Goal: Transaction & Acquisition: Obtain resource

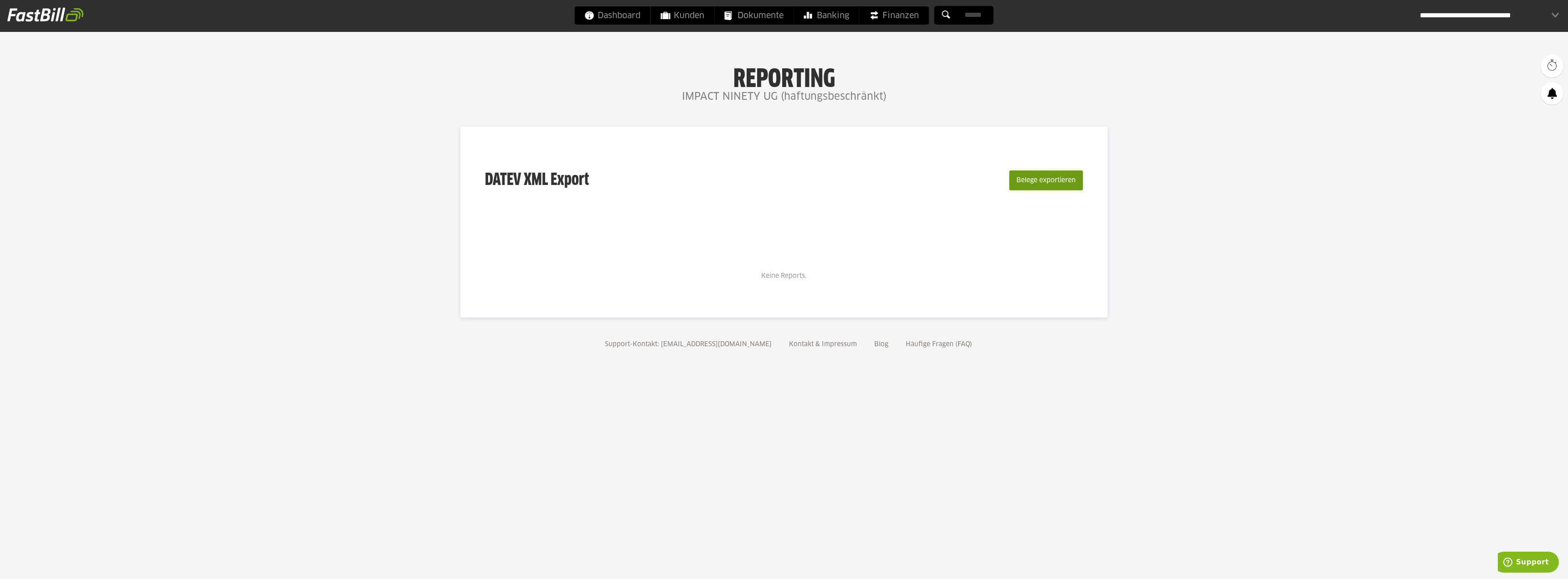
click at [1042, 181] on button "Belege exportieren" at bounding box center [1046, 181] width 74 height 20
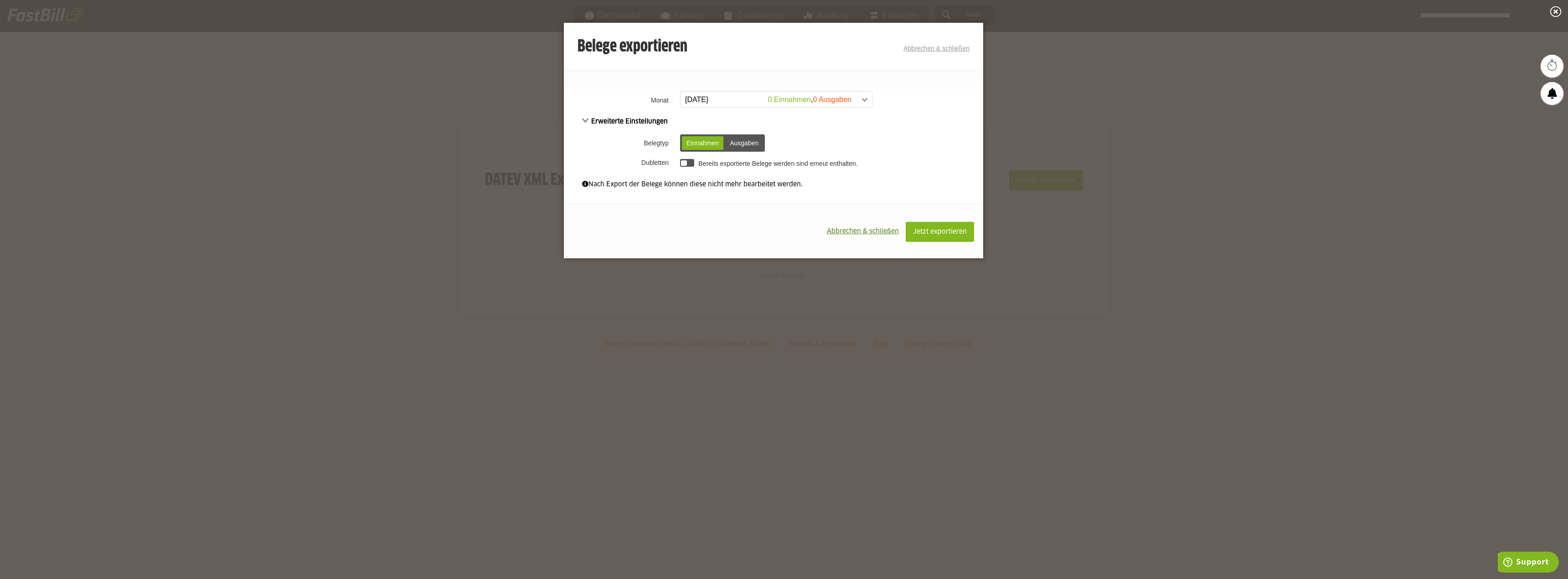
click at [748, 146] on div "Ausgaben" at bounding box center [744, 143] width 38 height 14
click at [701, 142] on div "Einnahmen" at bounding box center [702, 143] width 41 height 14
click at [864, 94] on span at bounding box center [771, 100] width 192 height 17
click at [953, 117] on div "Erweiterte Einstellungen Belegtyp Einnahmen Ausgaben Einnahmen Ausgaben Dublett…" at bounding box center [774, 143] width 419 height 54
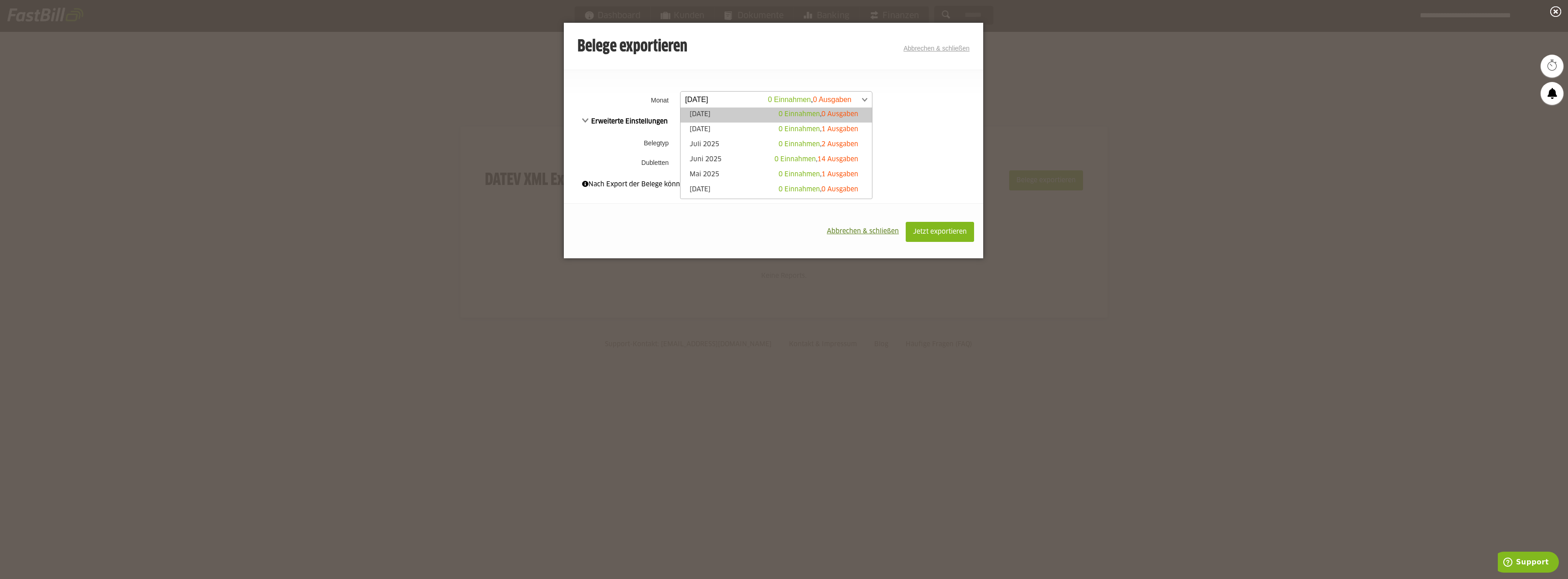
click at [860, 95] on span at bounding box center [771, 100] width 192 height 17
click at [837, 129] on span "1 Ausgaben" at bounding box center [839, 129] width 37 height 7
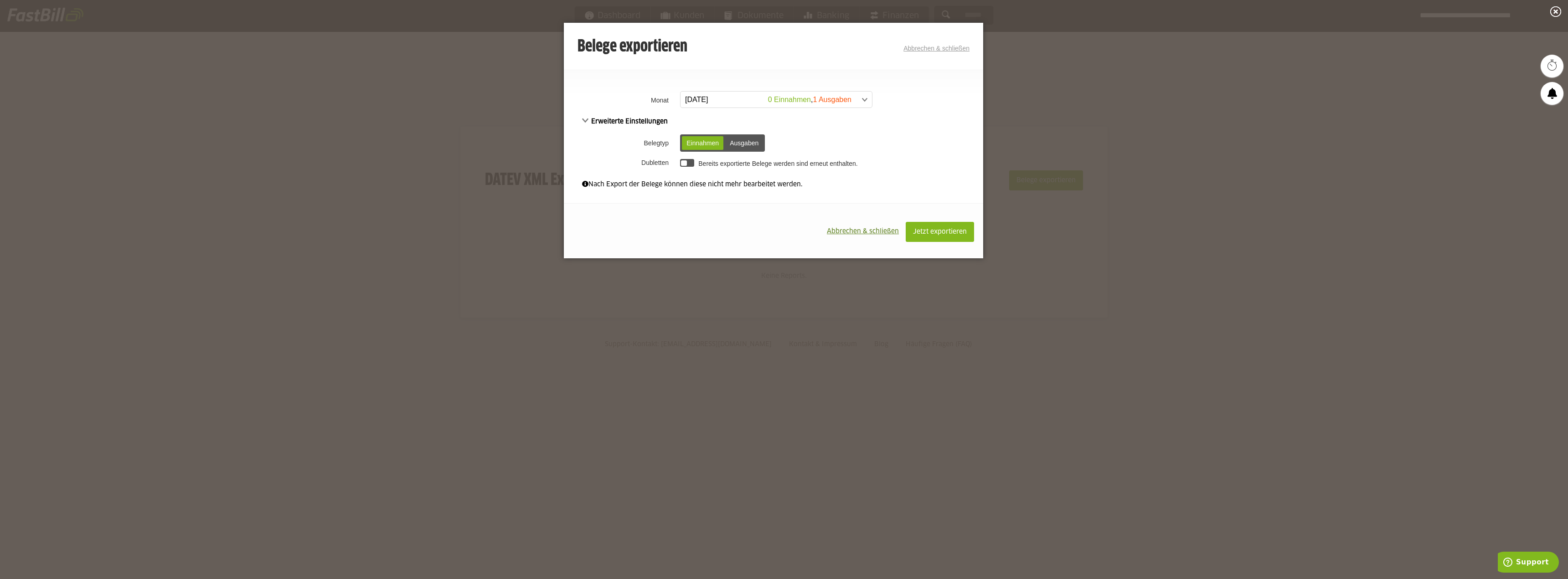
click at [747, 143] on div "Ausgaben" at bounding box center [744, 143] width 38 height 14
click at [713, 145] on div "Einnahmen" at bounding box center [702, 143] width 41 height 14
click at [751, 141] on div "Ausgaben" at bounding box center [744, 143] width 38 height 14
click at [693, 141] on div "Einnahmen" at bounding box center [702, 143] width 41 height 14
click at [740, 139] on div "Ausgaben" at bounding box center [744, 143] width 38 height 14
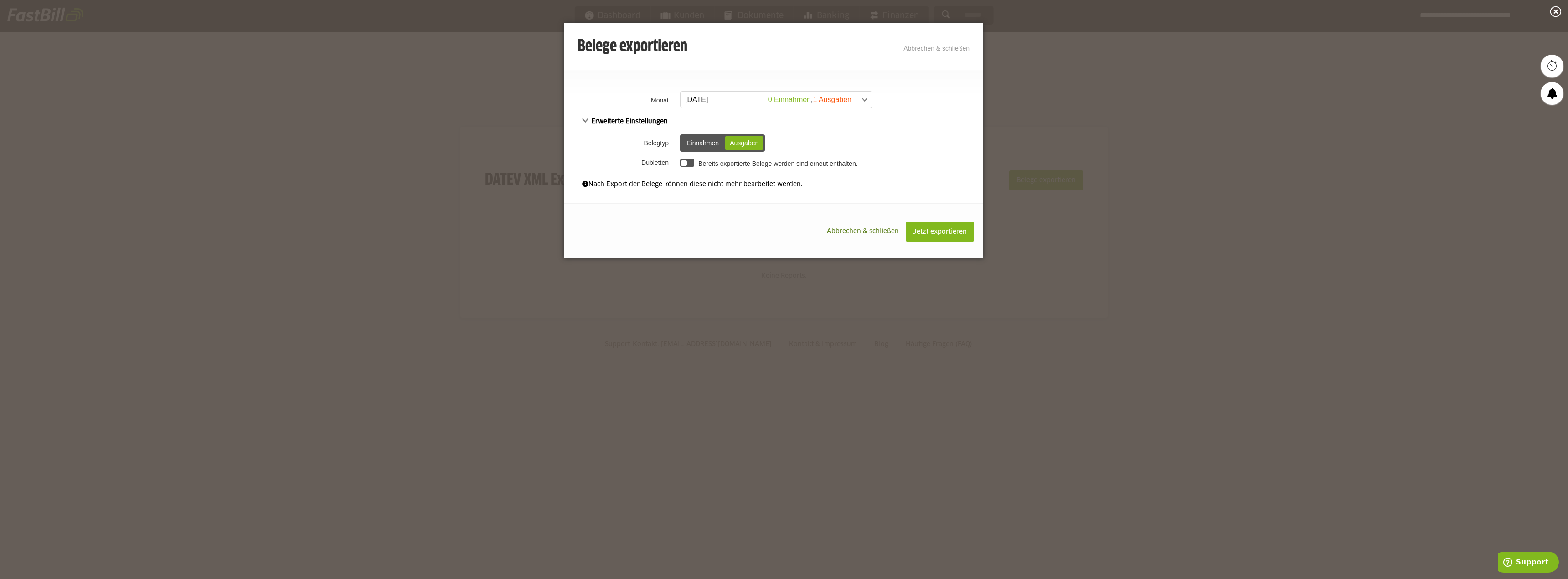
click at [690, 163] on div at bounding box center [687, 163] width 14 height 8
click at [677, 161] on td "Bereits exportierte Belege werden sind erneut enthalten." at bounding box center [830, 162] width 305 height 15
click at [682, 161] on div at bounding box center [687, 163] width 14 height 8
click at [856, 233] on span "Abbrechen & schließen" at bounding box center [863, 231] width 72 height 7
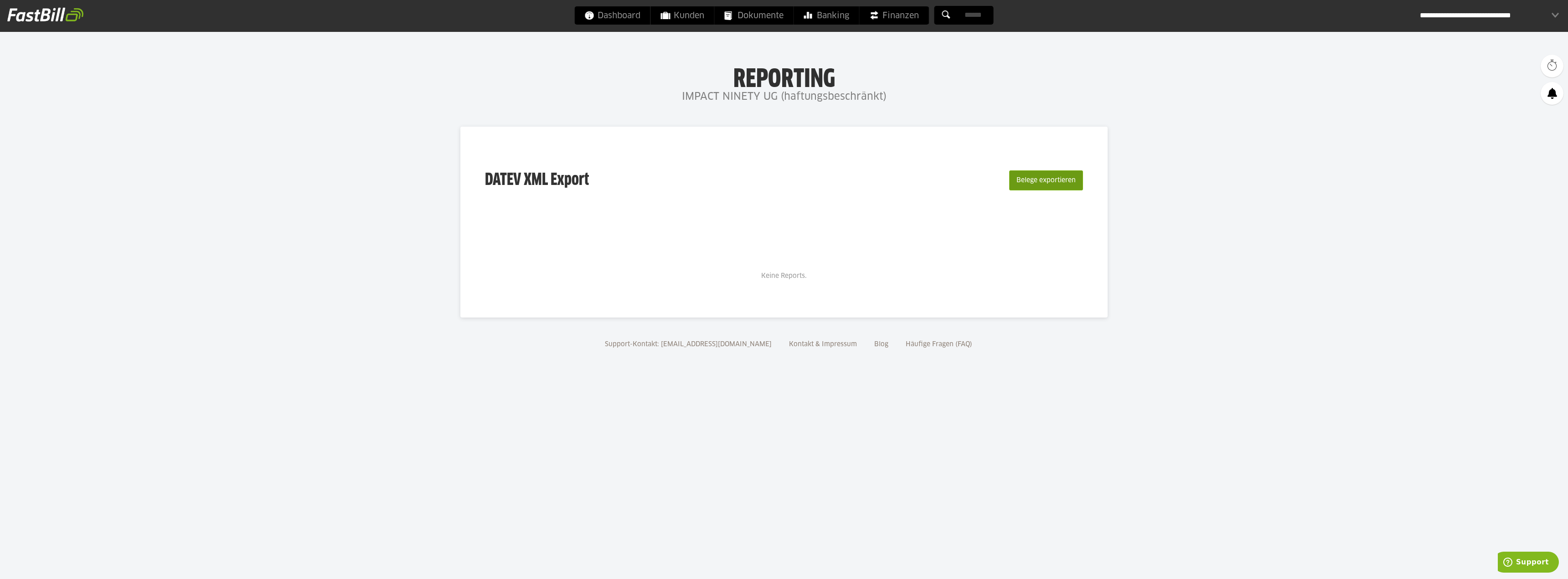
click at [1059, 181] on button "Belege exportieren" at bounding box center [1046, 181] width 74 height 20
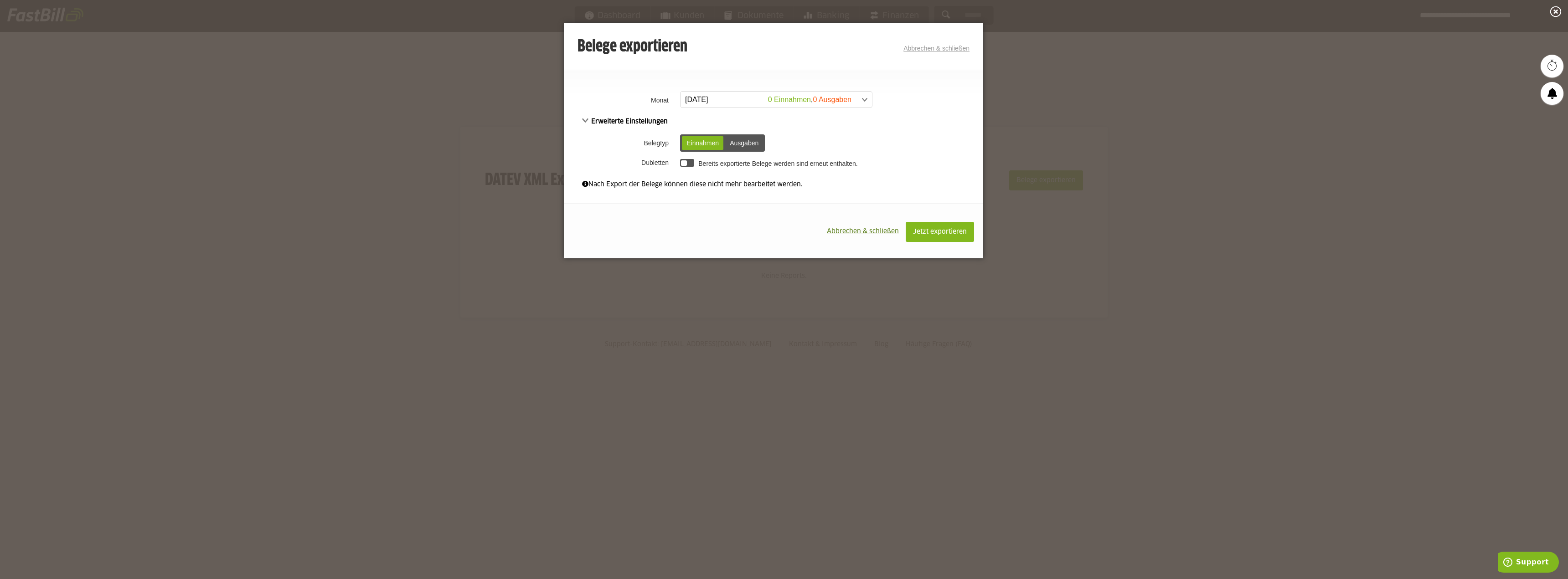
click at [802, 97] on span at bounding box center [771, 100] width 192 height 17
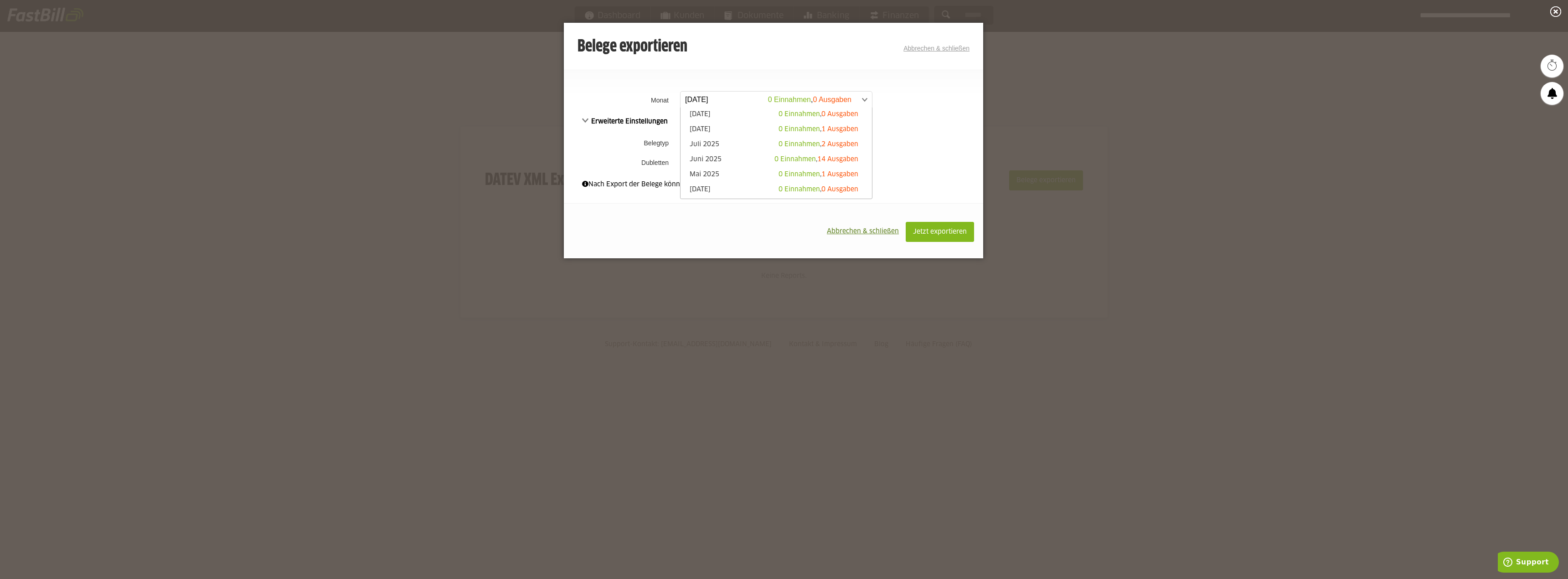
click at [866, 96] on span at bounding box center [771, 100] width 192 height 17
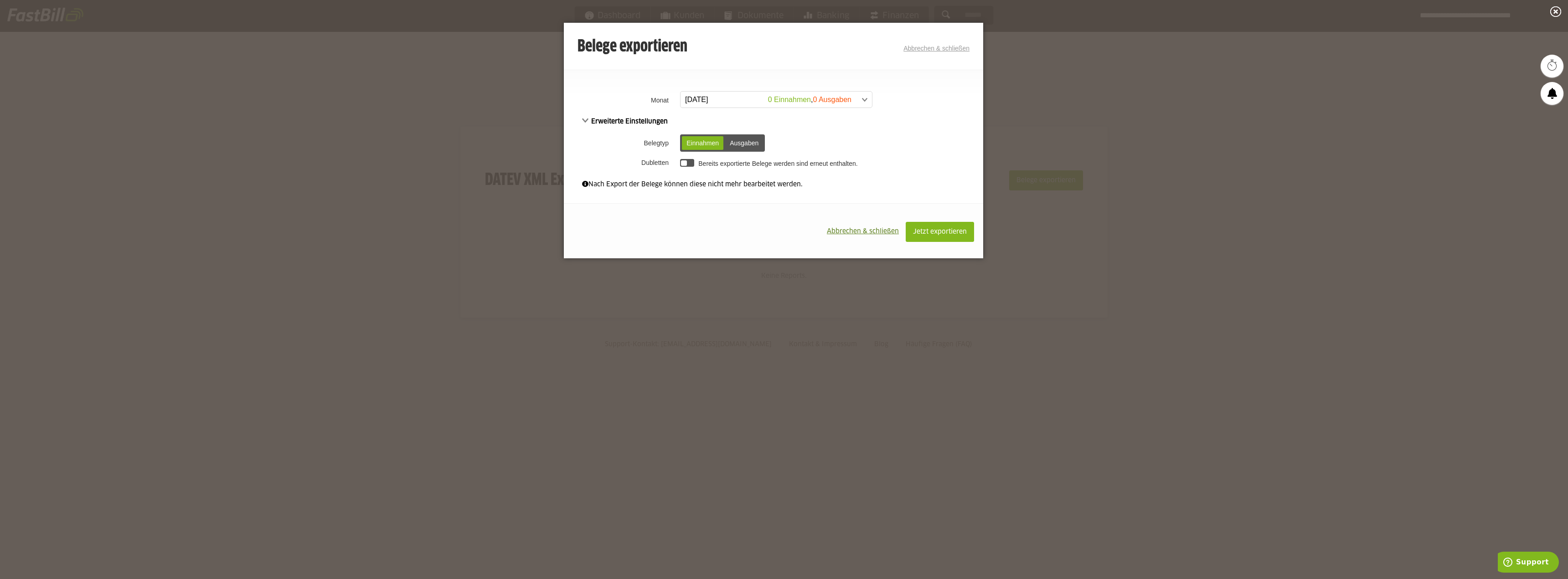
click at [745, 139] on div "Ausgaben" at bounding box center [744, 143] width 38 height 14
click at [853, 95] on span at bounding box center [771, 100] width 192 height 17
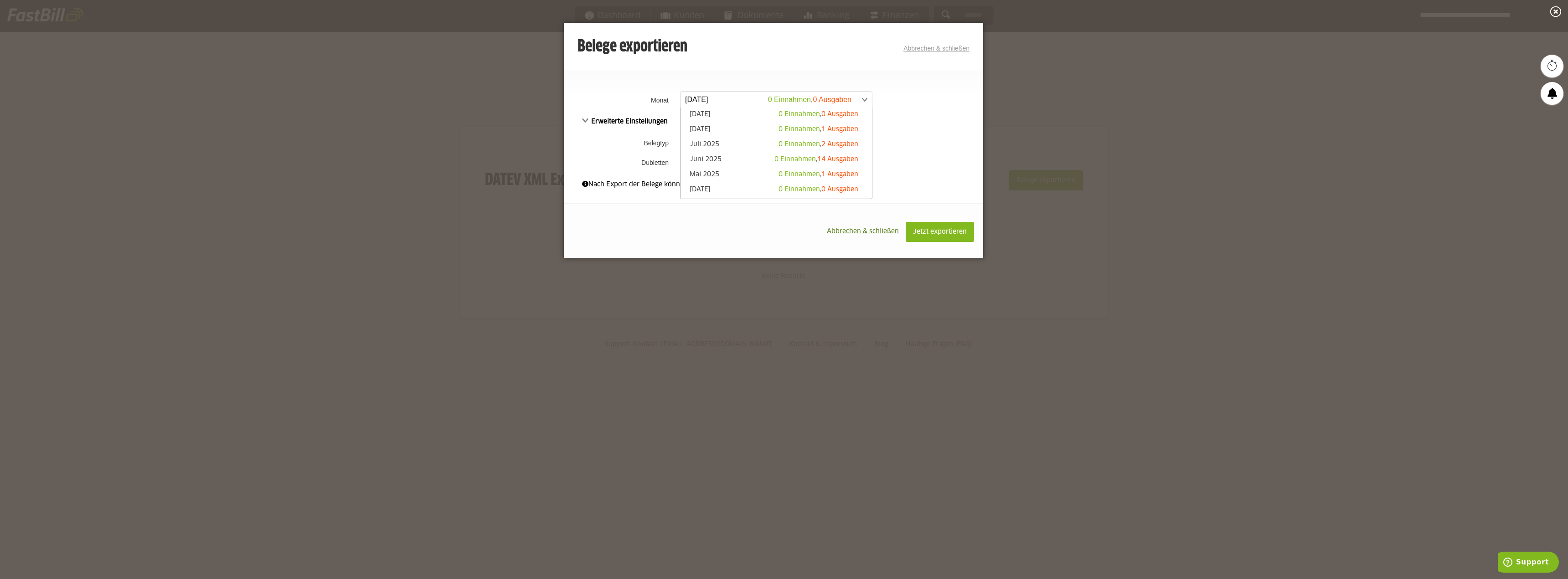
click at [934, 124] on div "Erweiterte Einstellungen Belegtyp Einnahmen Ausgaben Einnahmen Ausgaben Dublett…" at bounding box center [774, 143] width 419 height 54
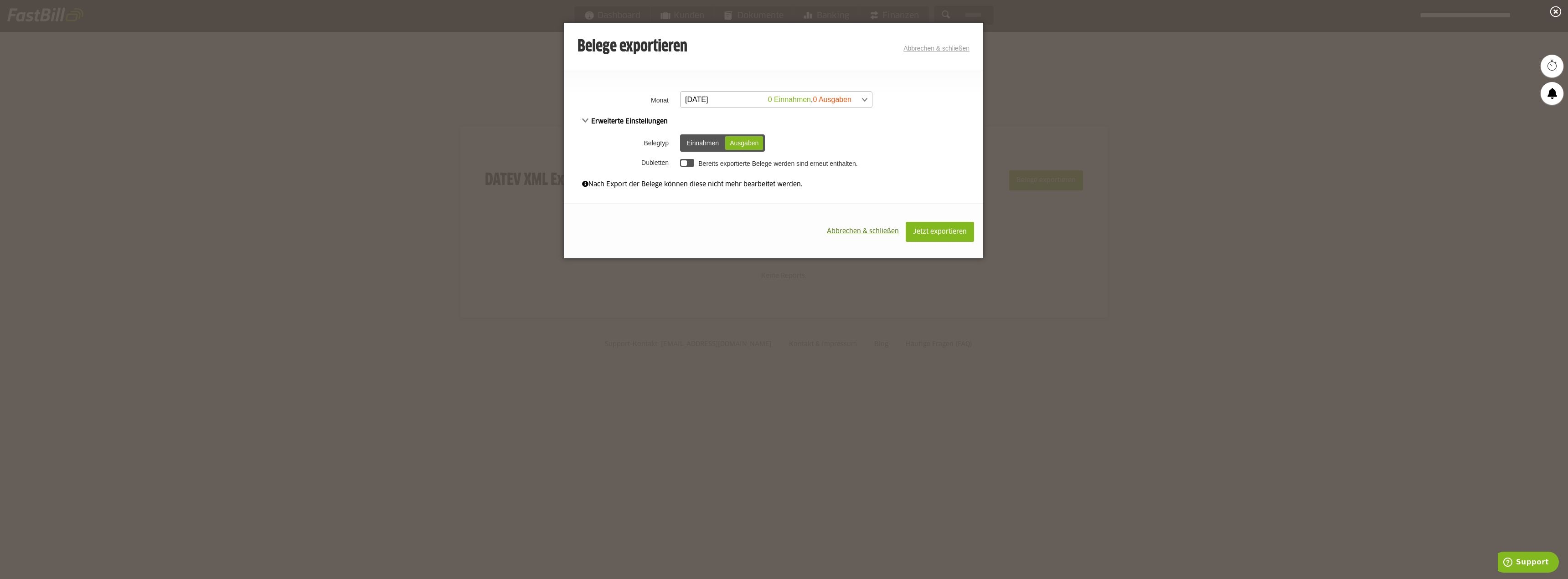
click at [860, 98] on span at bounding box center [771, 100] width 192 height 17
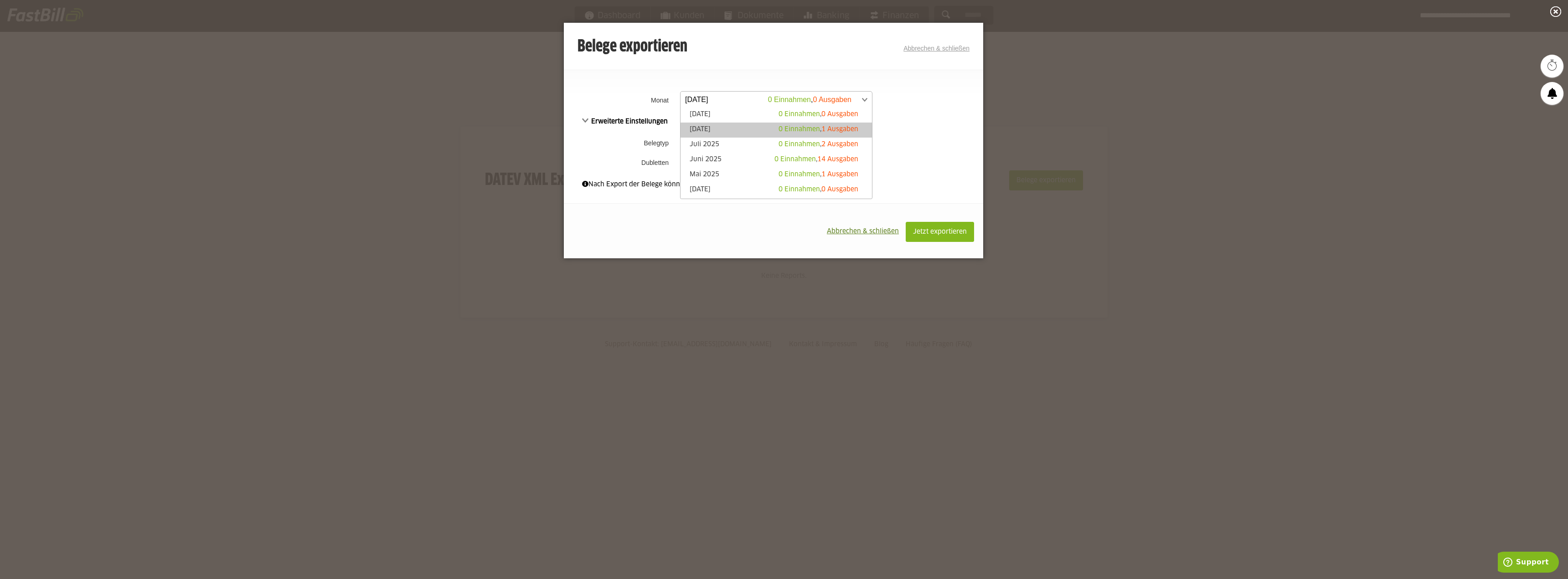
click at [856, 132] on link "August 2025 0 Einnahmen , 1 Ausgaben" at bounding box center [776, 130] width 182 height 11
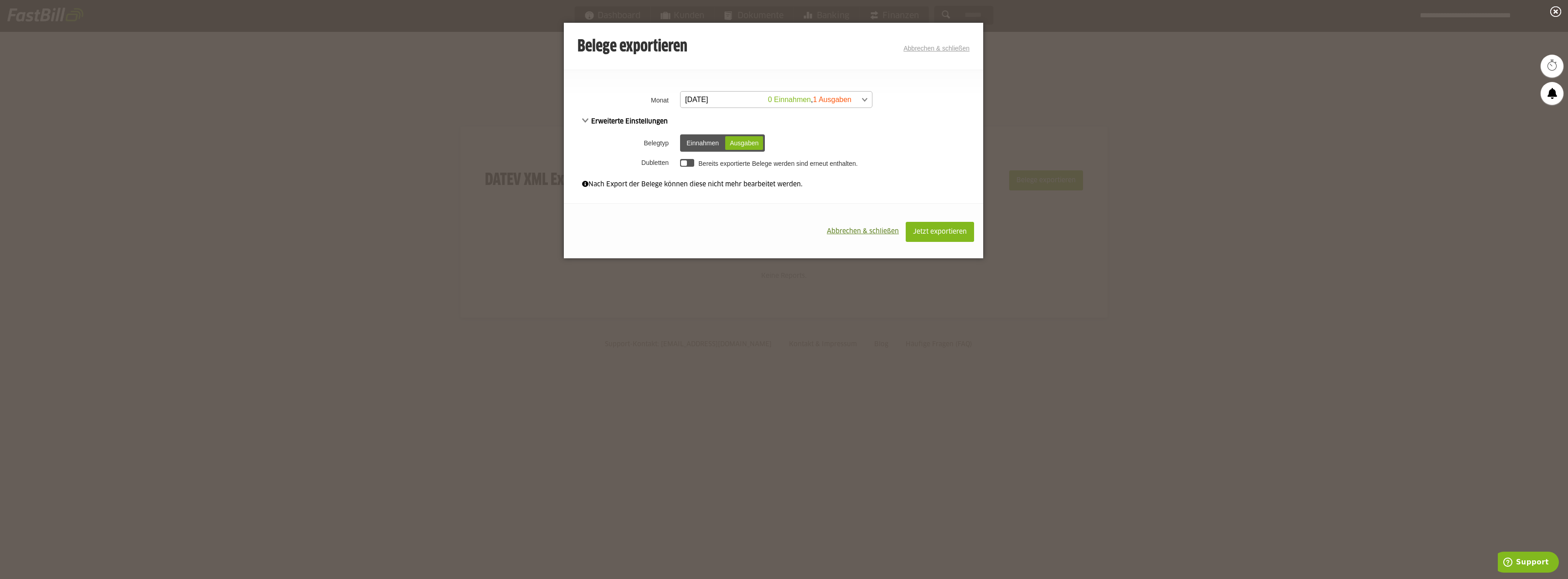
click at [829, 101] on span at bounding box center [771, 100] width 192 height 17
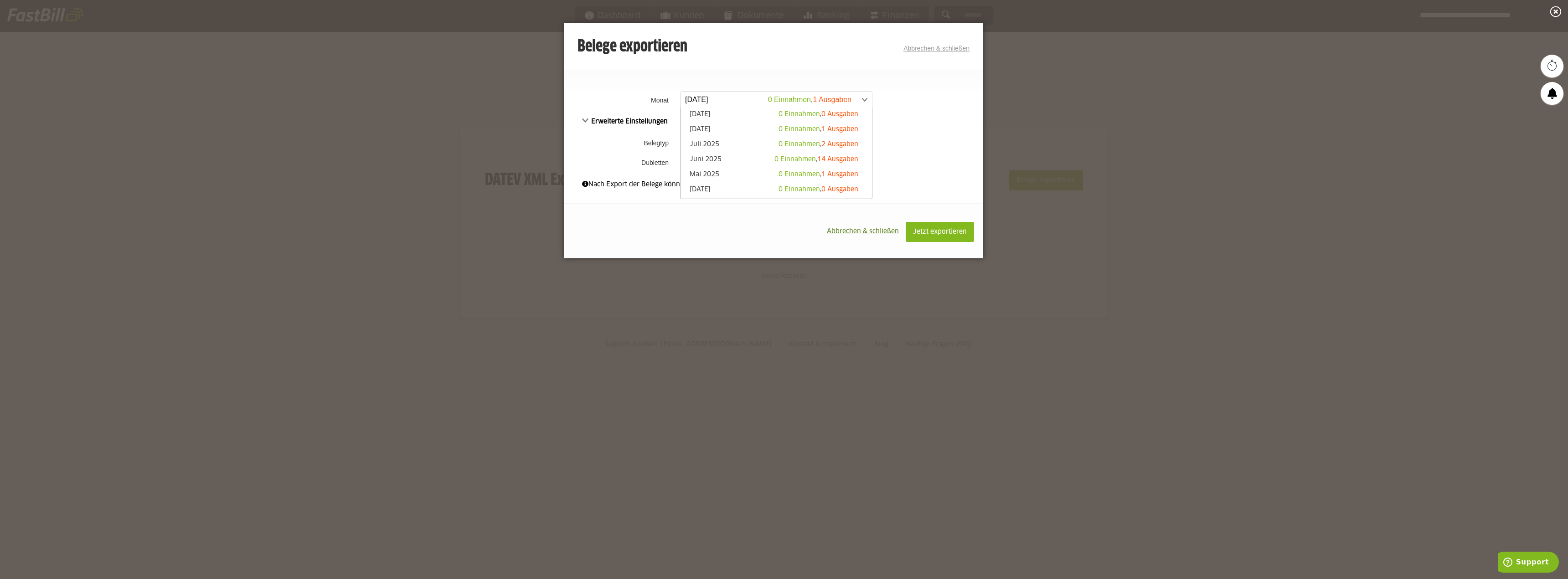
click at [920, 153] on td "Einnahmen Ausgaben Einnahmen Ausgaben" at bounding box center [830, 143] width 305 height 24
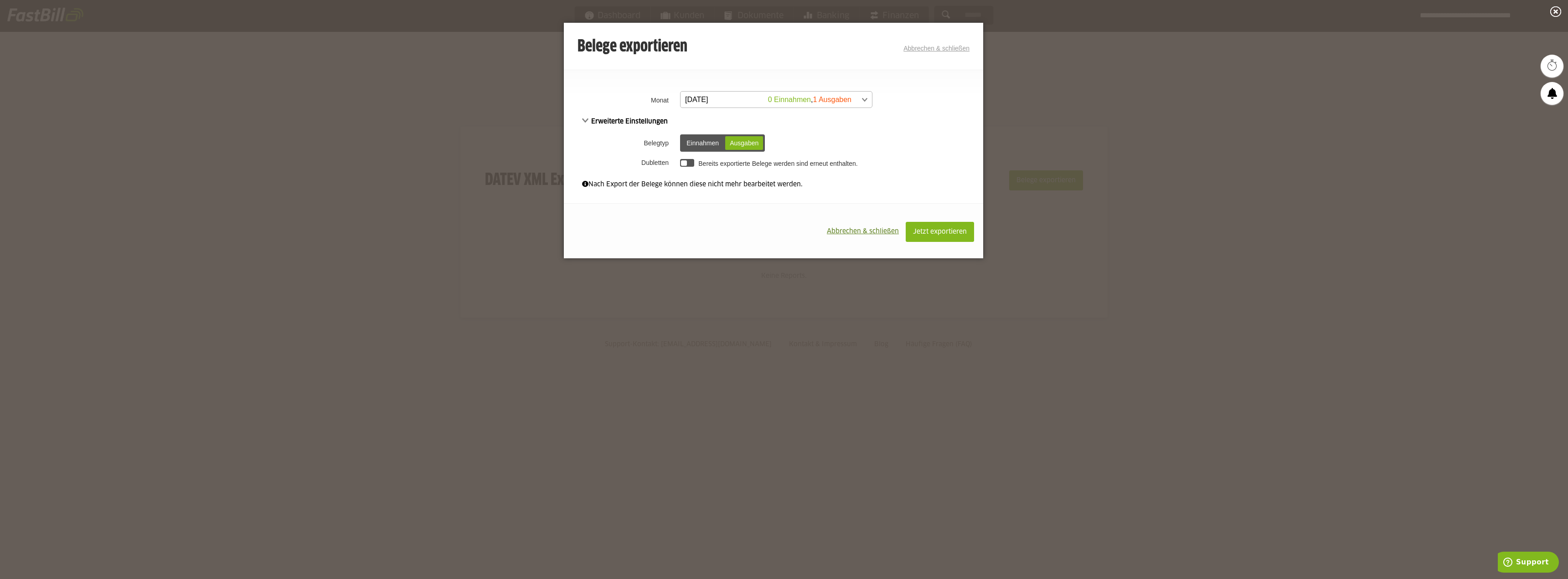
click at [857, 107] on span at bounding box center [771, 100] width 192 height 17
click at [821, 158] on span "0 Ausgaben" at bounding box center [839, 158] width 37 height 7
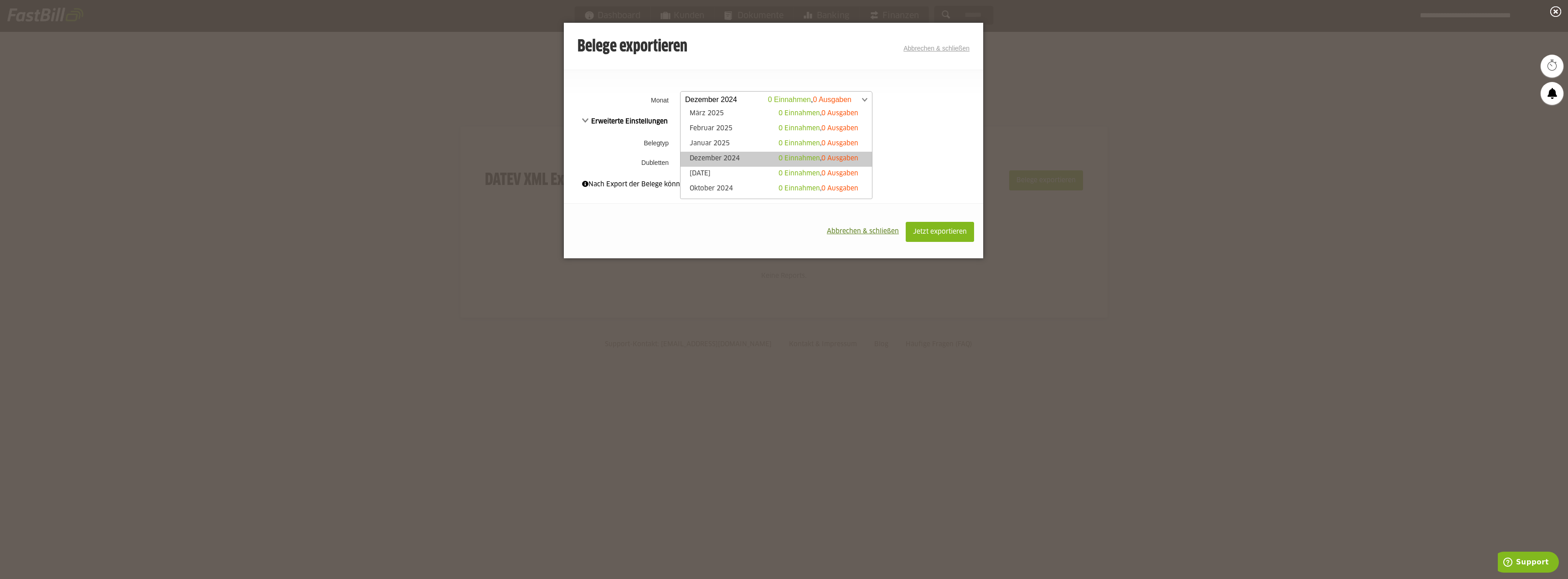
click at [849, 98] on span at bounding box center [771, 100] width 192 height 17
click at [909, 97] on td "**********" at bounding box center [830, 100] width 305 height 23
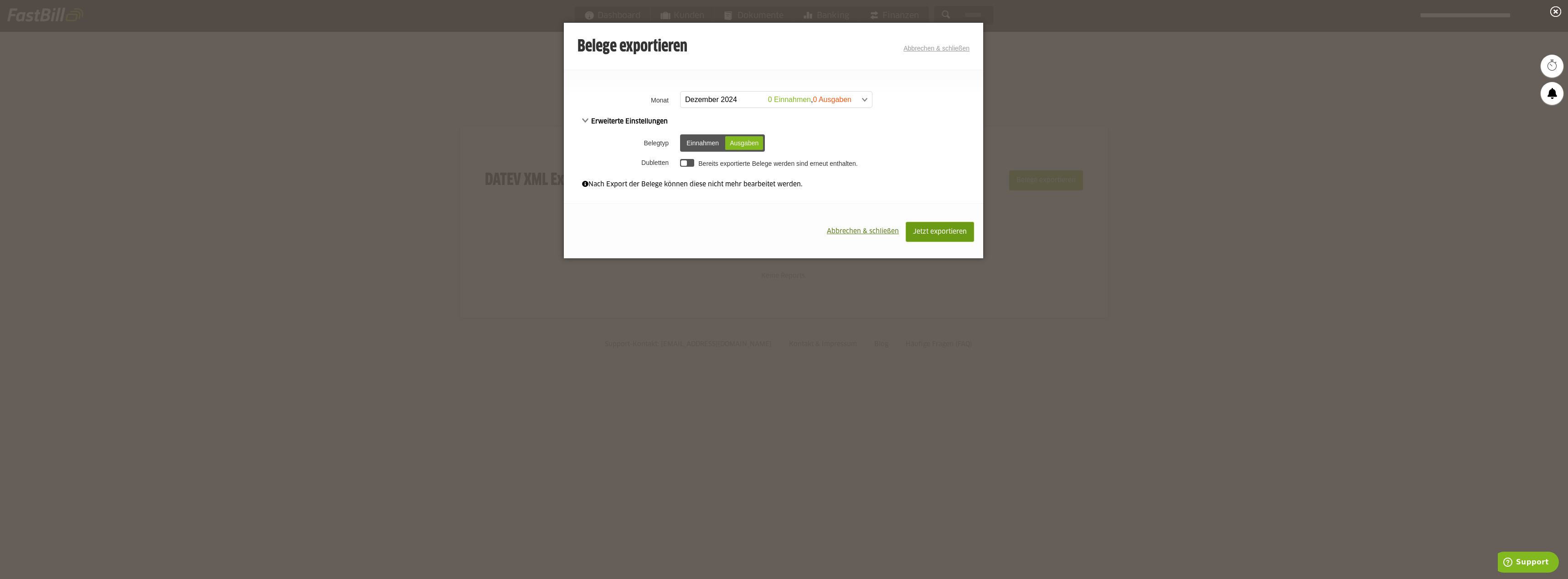
click at [943, 231] on span "Jetzt exportieren" at bounding box center [940, 231] width 53 height 7
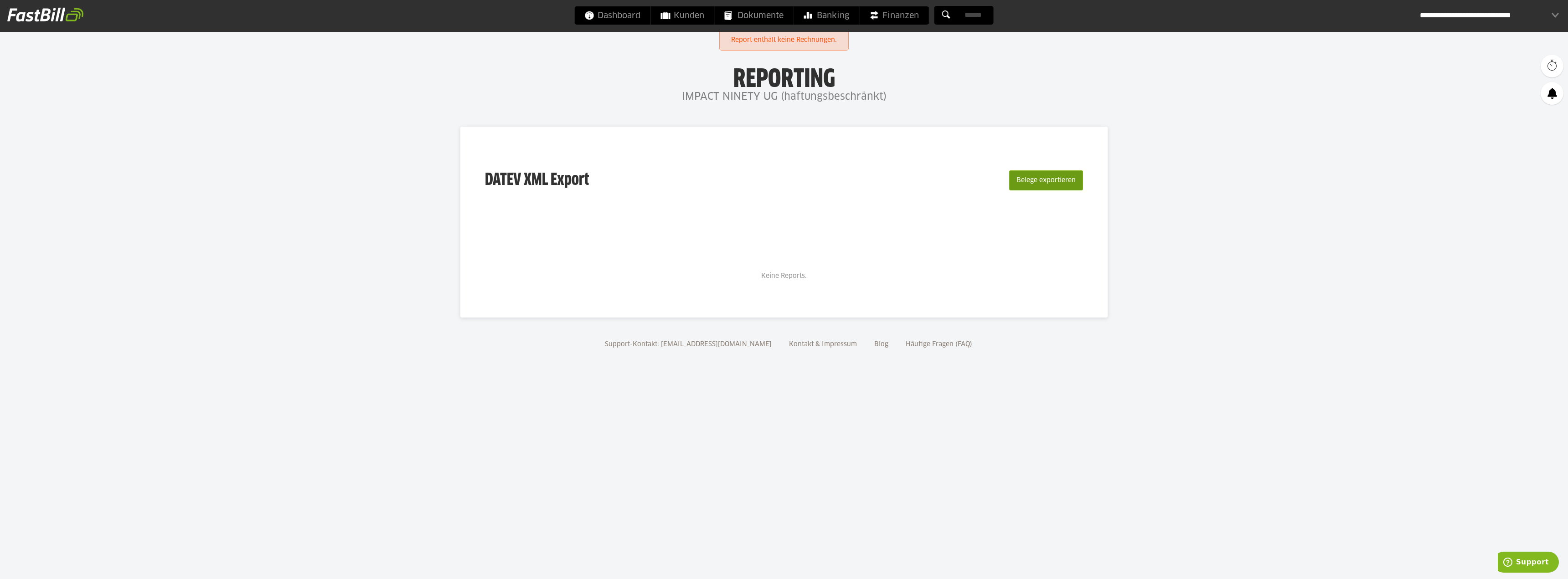
click at [1040, 179] on button "Belege exportieren" at bounding box center [1046, 181] width 74 height 20
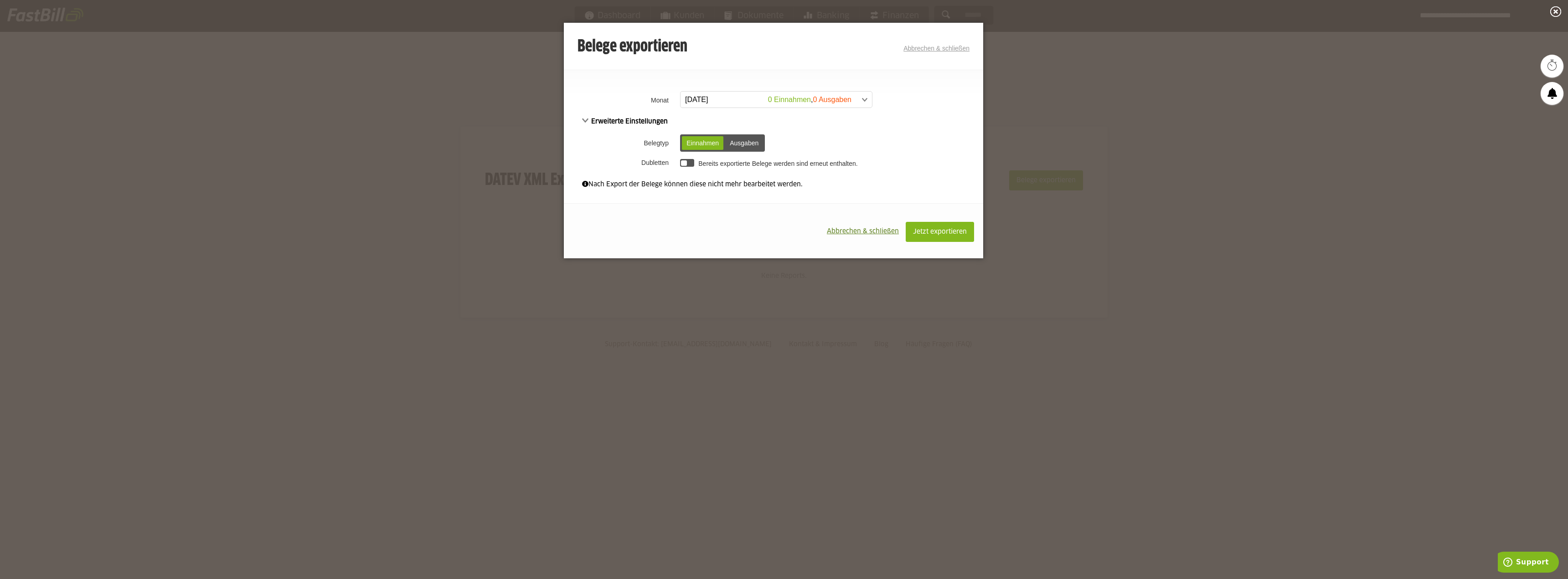
click at [850, 93] on span at bounding box center [771, 100] width 192 height 17
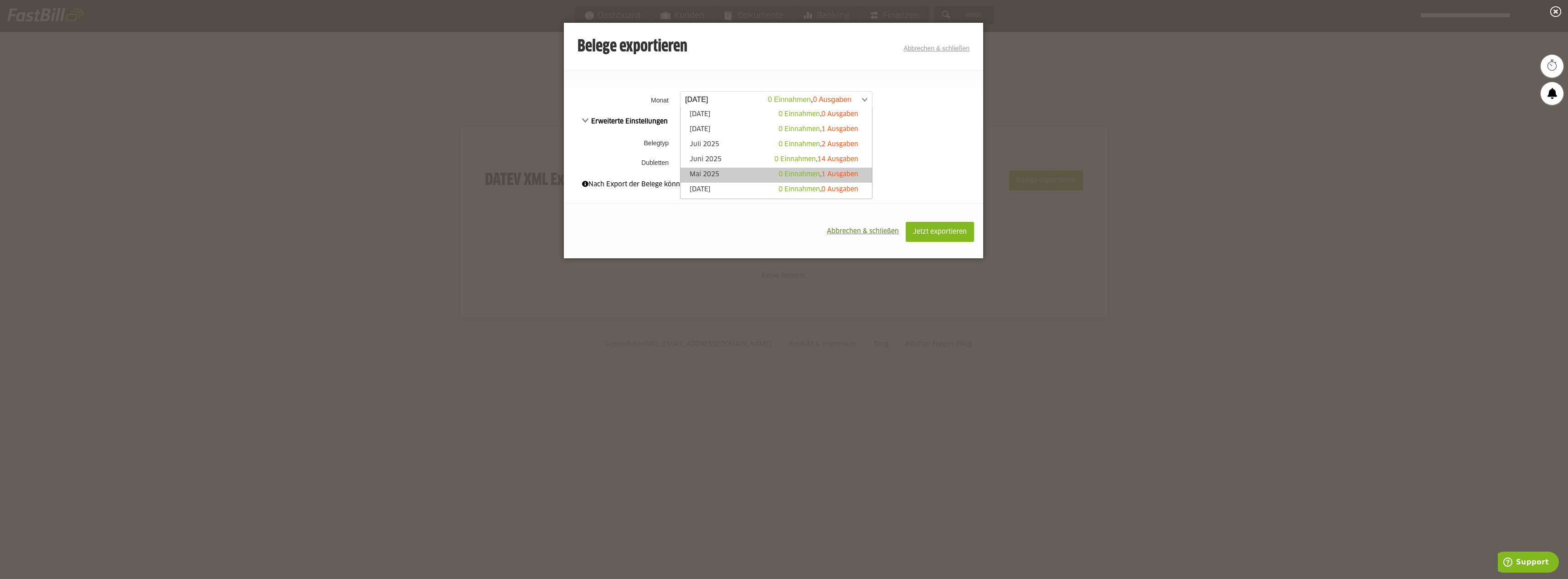
click at [841, 173] on span "1 Ausgaben" at bounding box center [839, 174] width 37 height 7
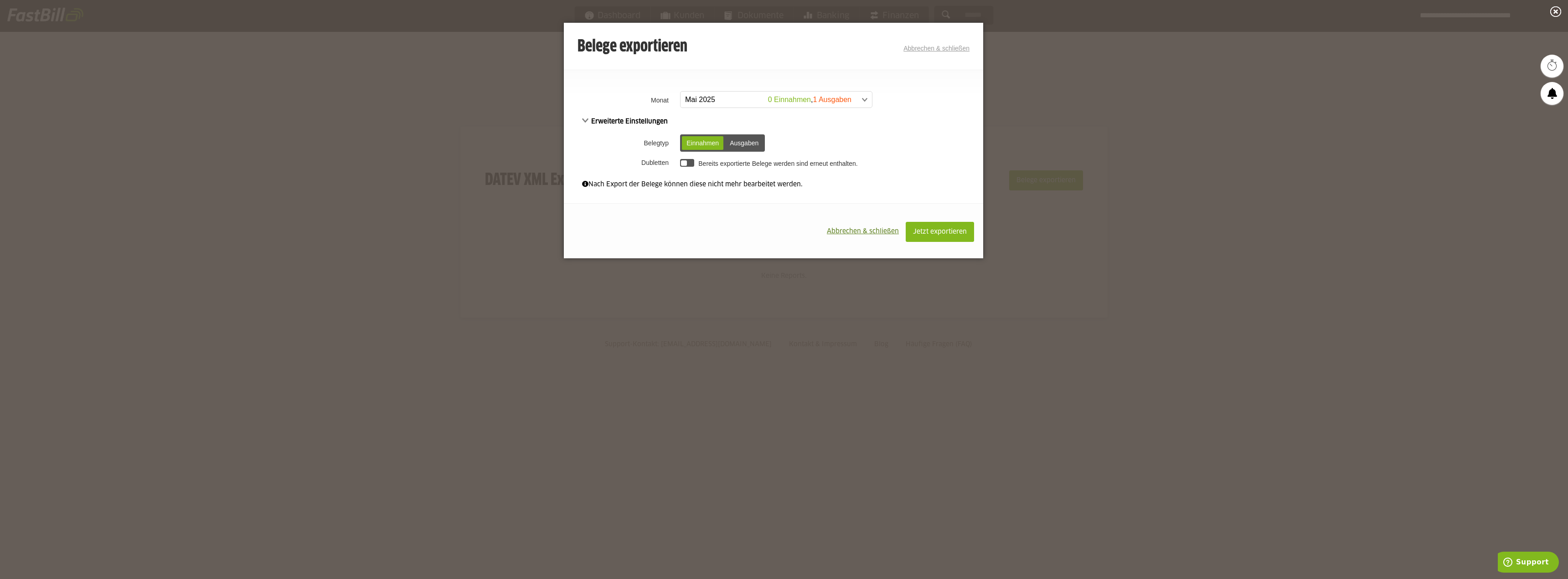
click at [752, 142] on div "Ausgaben" at bounding box center [744, 143] width 38 height 14
click at [946, 228] on span "Jetzt exportieren" at bounding box center [940, 231] width 53 height 7
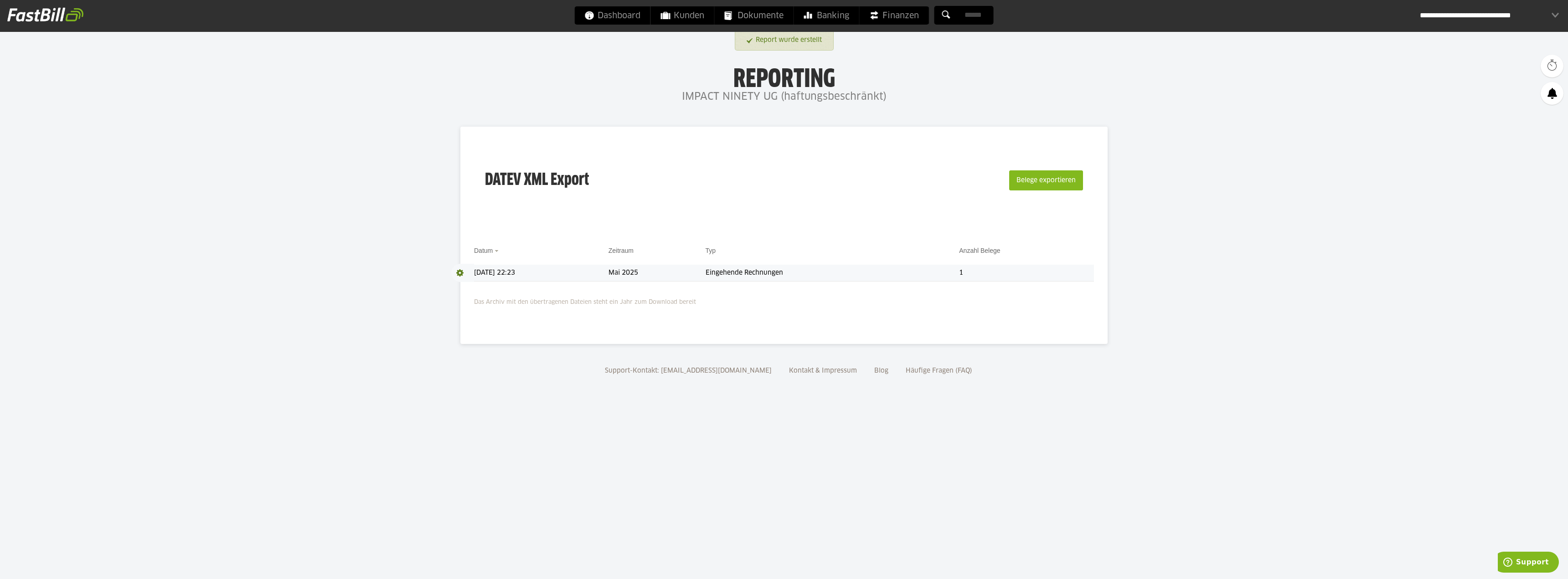
click at [974, 272] on td "1" at bounding box center [1026, 273] width 135 height 17
click at [754, 270] on td "Eingehende Rechnungen" at bounding box center [832, 273] width 254 height 17
click at [455, 270] on span at bounding box center [463, 273] width 23 height 18
click at [468, 285] on link "Download" at bounding box center [475, 285] width 48 height 11
click at [787, 273] on td "Eingehende Rechnungen" at bounding box center [832, 273] width 254 height 17
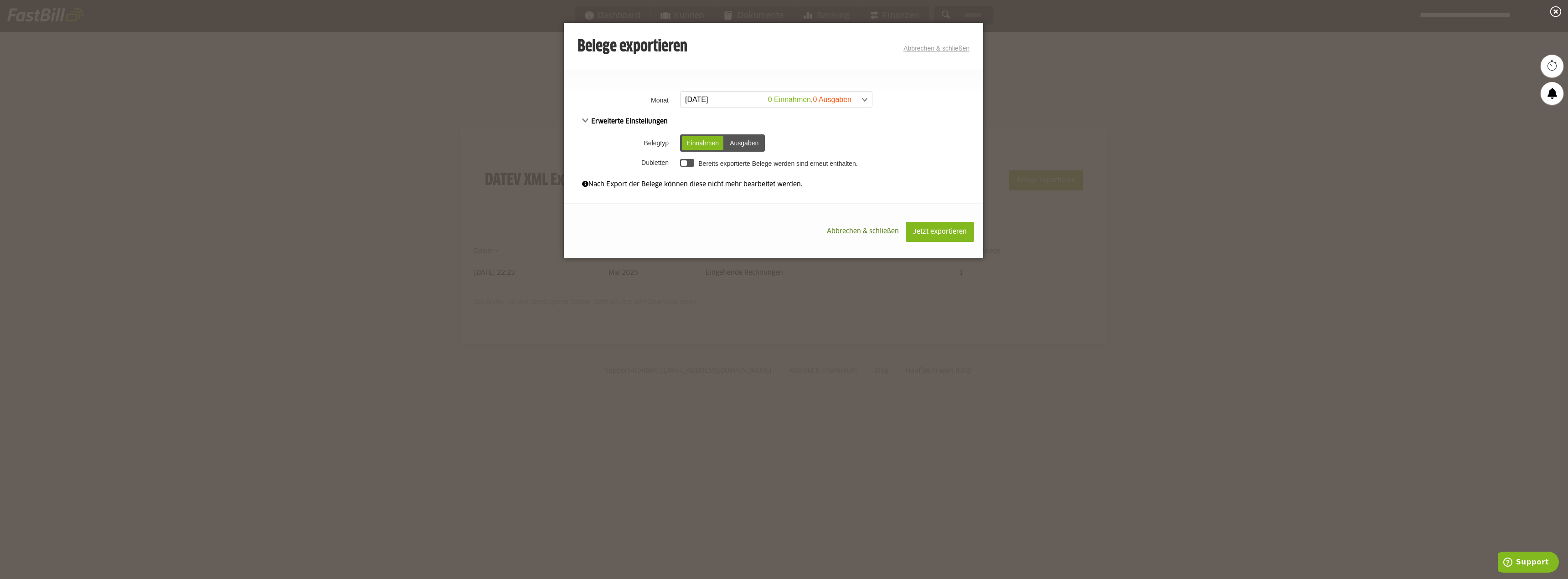
click at [820, 95] on span at bounding box center [771, 100] width 192 height 17
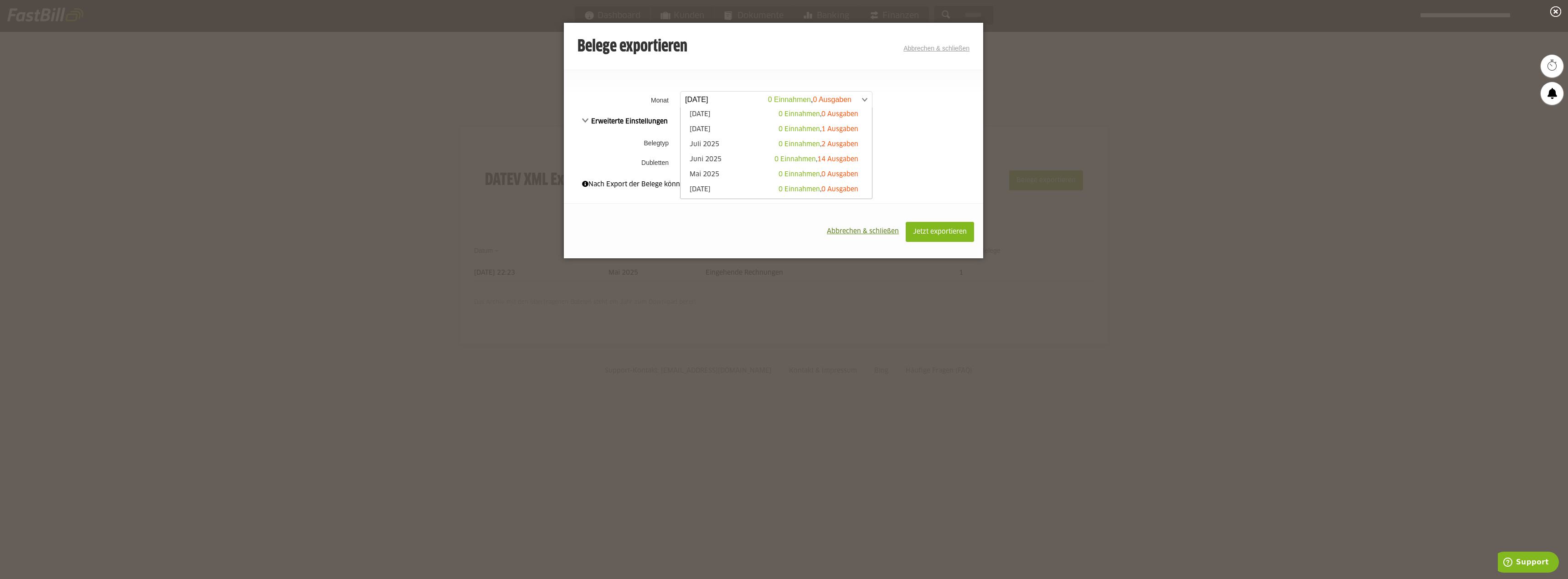
click at [938, 164] on td "Bereits exportierte Belege werden sind erneut enthalten." at bounding box center [830, 162] width 305 height 15
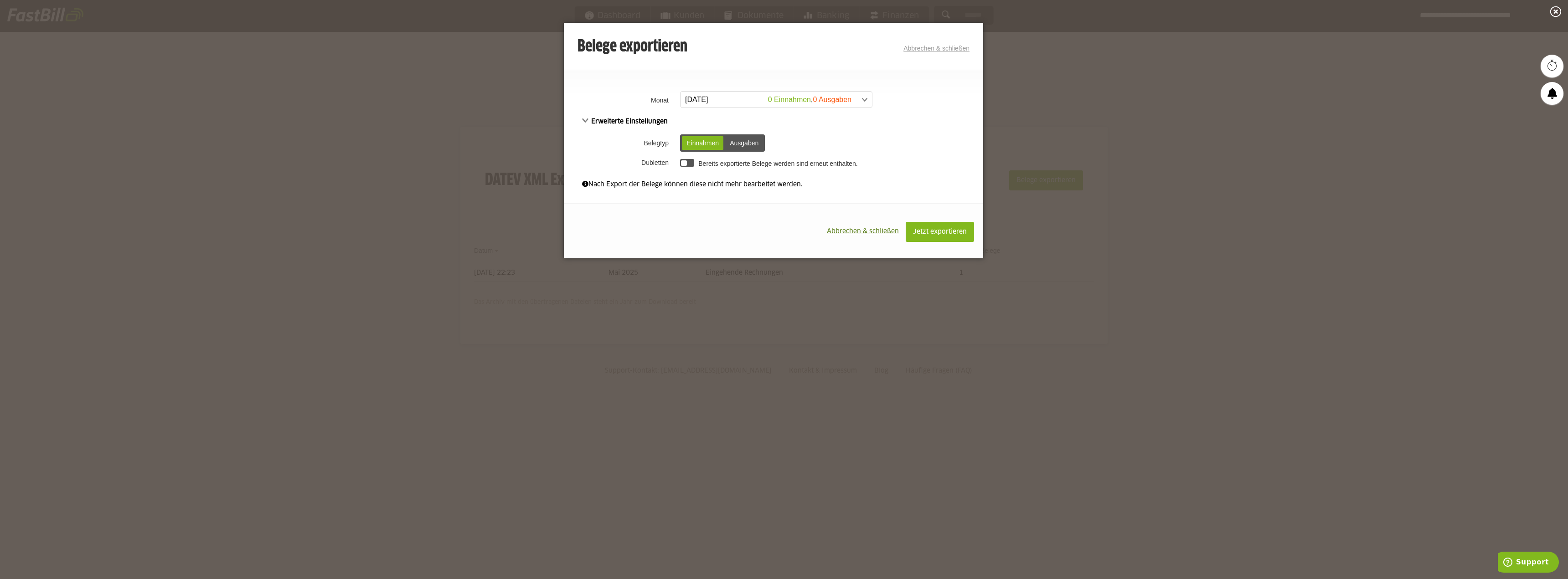
click at [870, 231] on span "Abbrechen & schließen" at bounding box center [863, 231] width 72 height 7
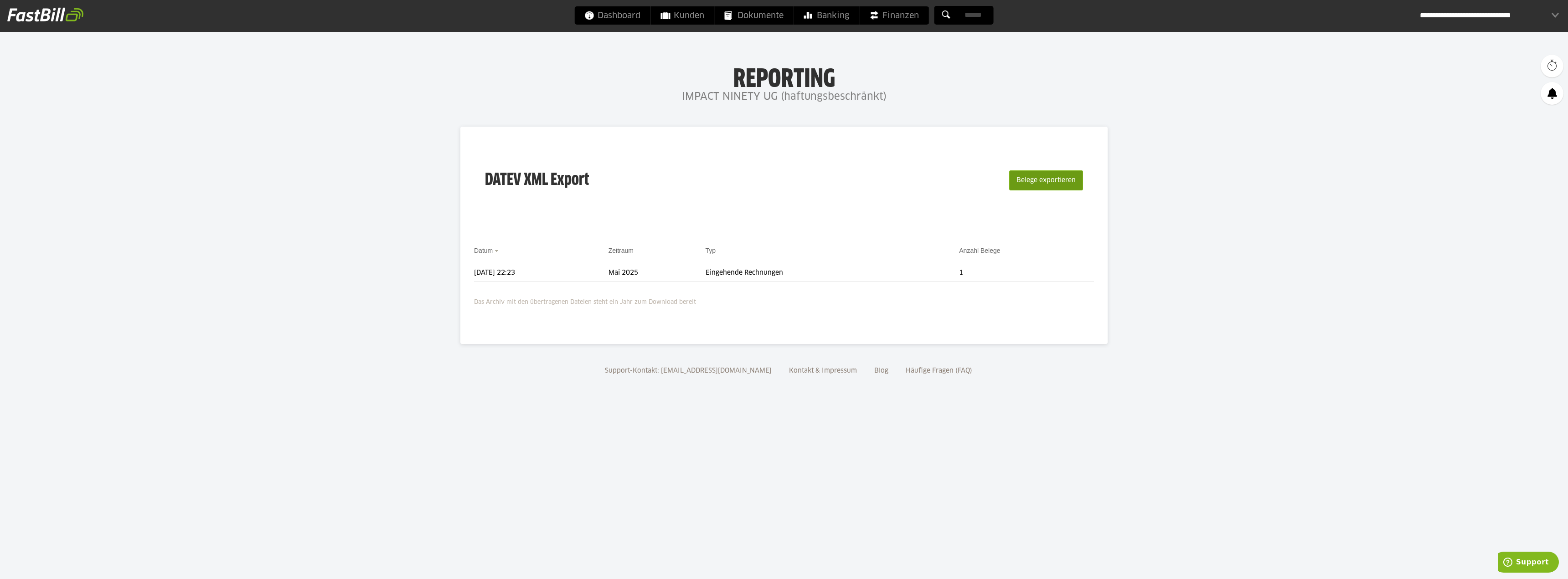
click at [1034, 181] on button "Belege exportieren" at bounding box center [1046, 181] width 74 height 20
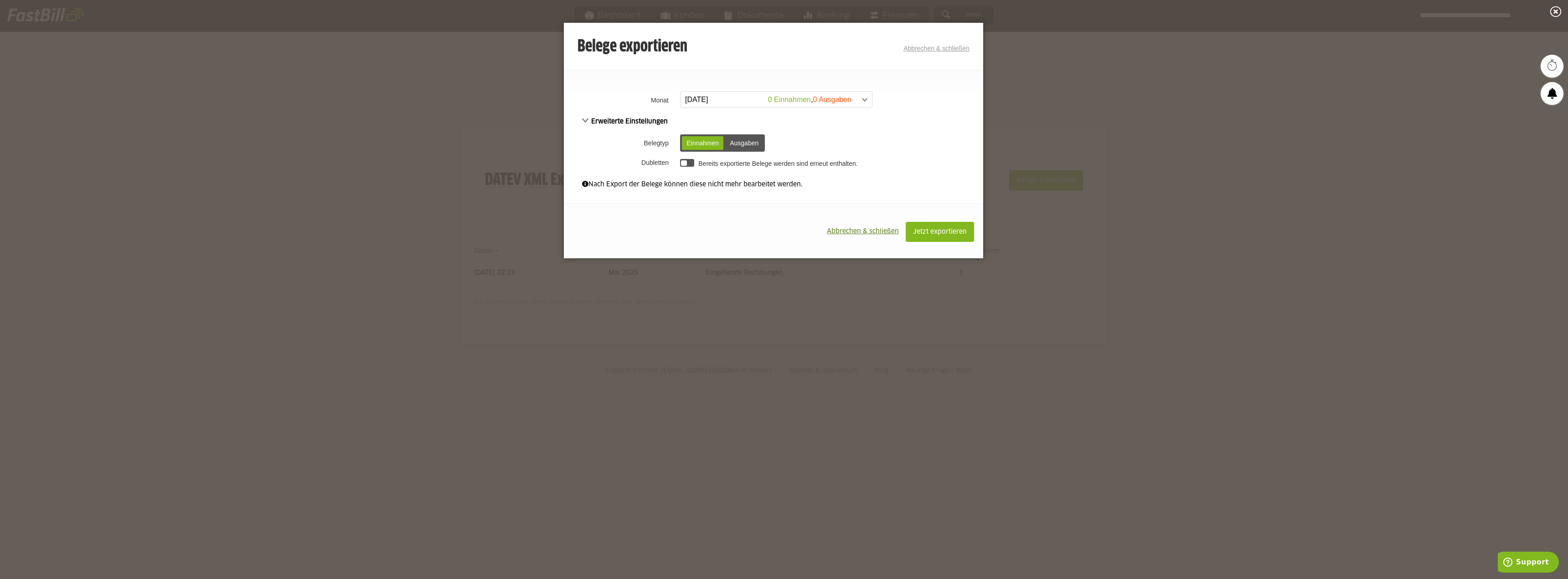
click at [858, 105] on span at bounding box center [771, 100] width 192 height 17
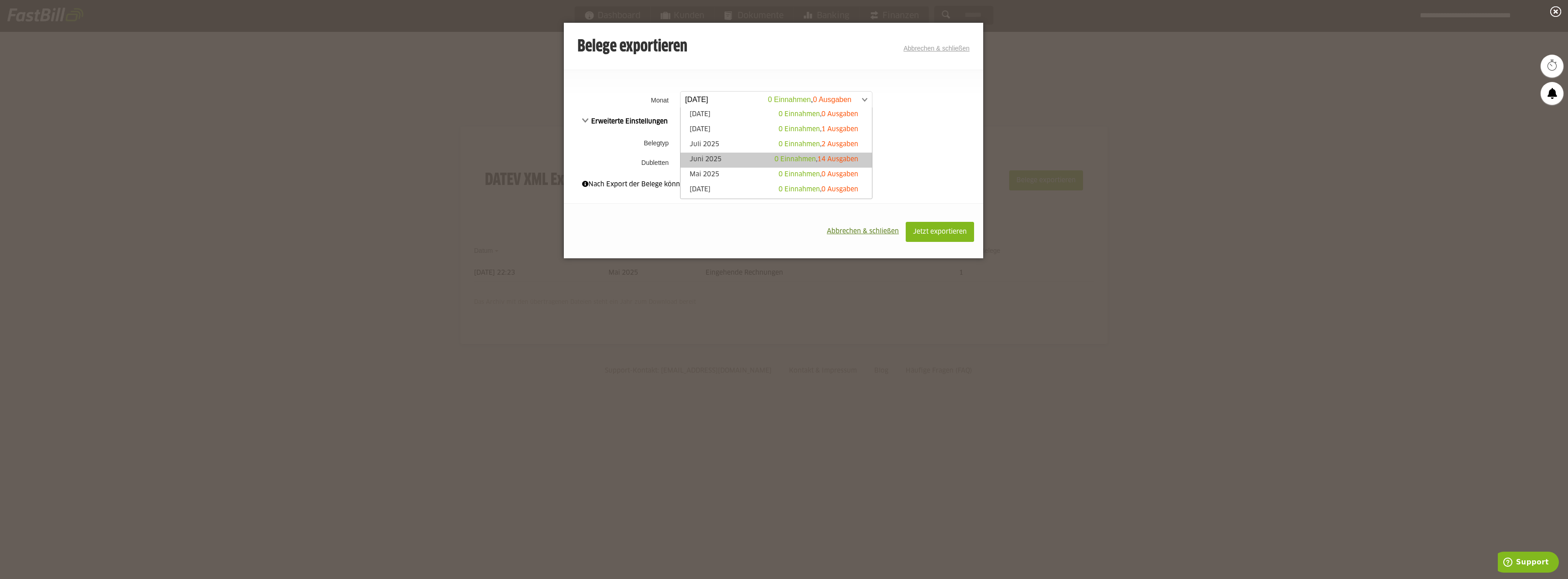
click at [838, 161] on span "14 Ausgaben" at bounding box center [837, 159] width 41 height 7
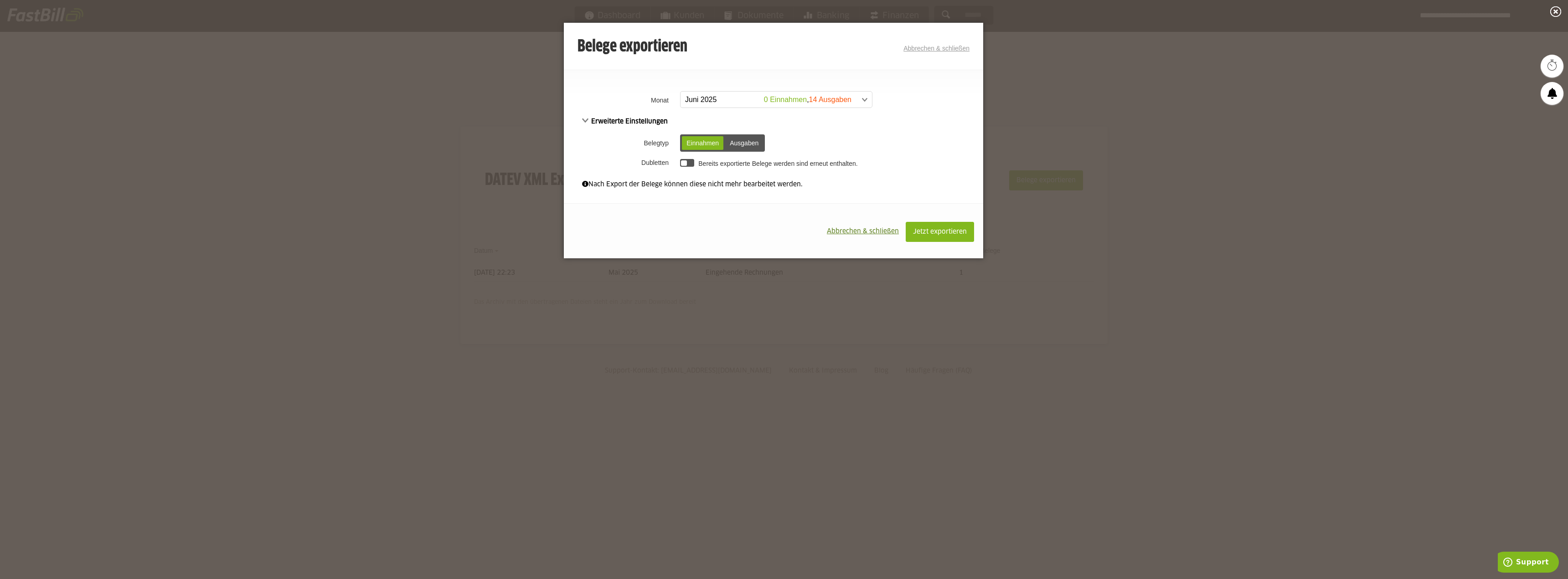
click at [749, 145] on div "Ausgaben" at bounding box center [744, 143] width 38 height 14
click at [946, 228] on span "Jetzt exportieren" at bounding box center [940, 231] width 53 height 7
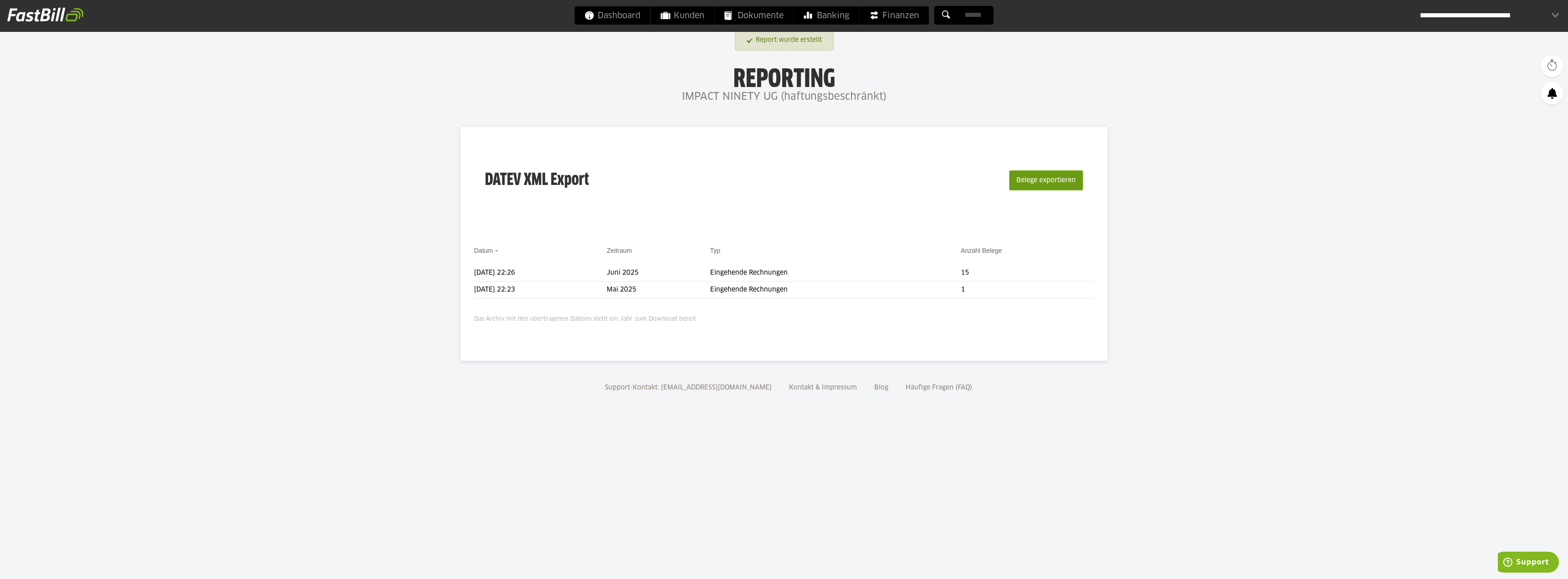
click at [1047, 186] on button "Belege exportieren" at bounding box center [1046, 181] width 74 height 20
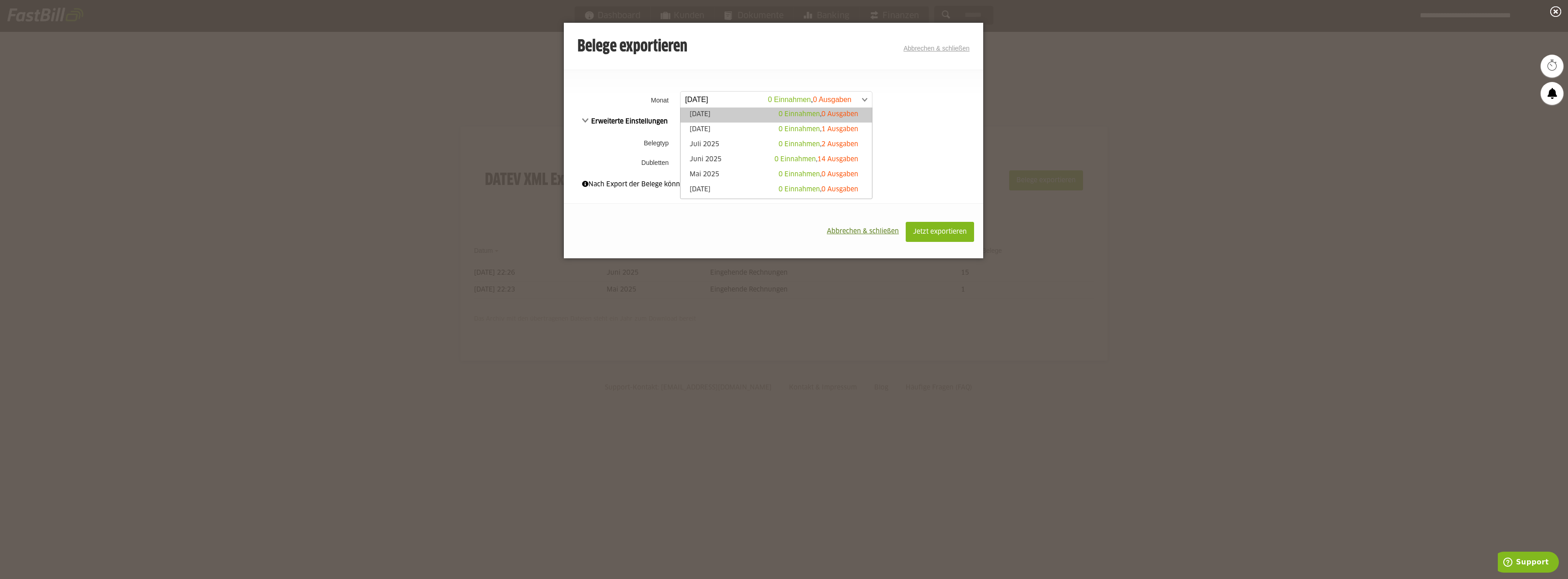
click at [822, 100] on span at bounding box center [771, 100] width 192 height 17
click at [839, 144] on span "2 Ausgaben" at bounding box center [839, 144] width 37 height 7
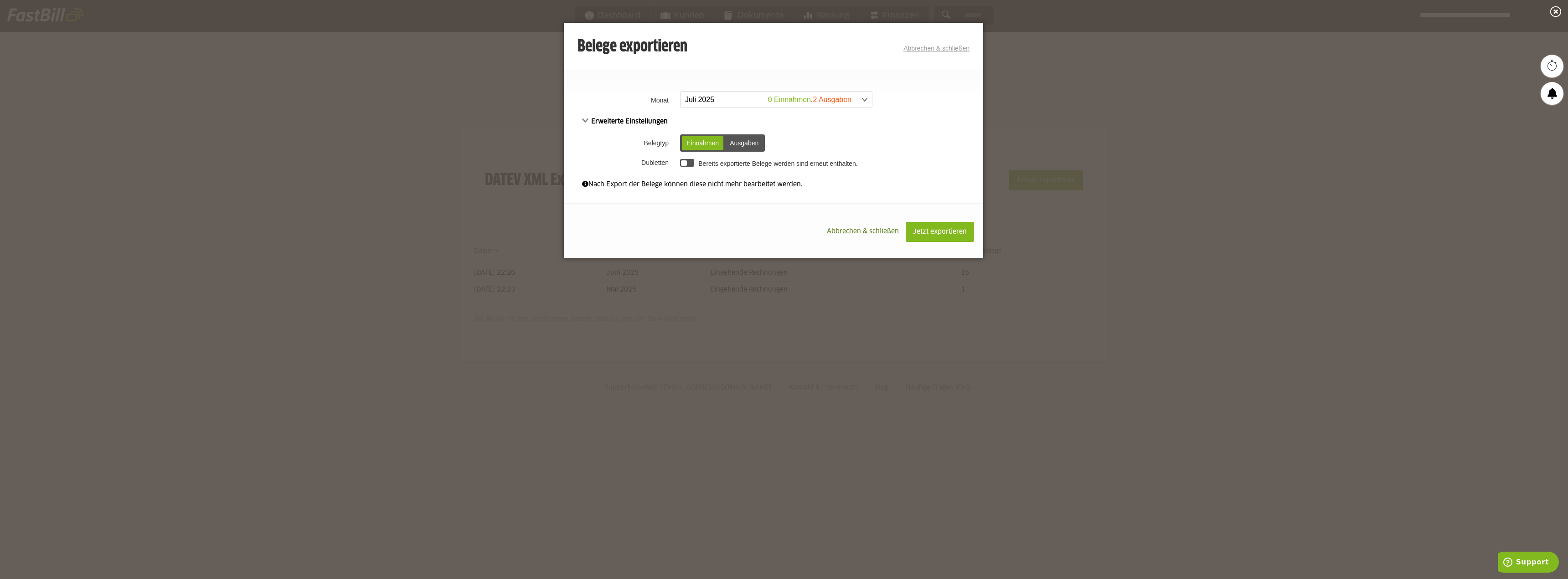
click at [737, 145] on div "Ausgaben" at bounding box center [744, 143] width 38 height 14
click at [941, 230] on span "Jetzt exportieren" at bounding box center [940, 231] width 53 height 7
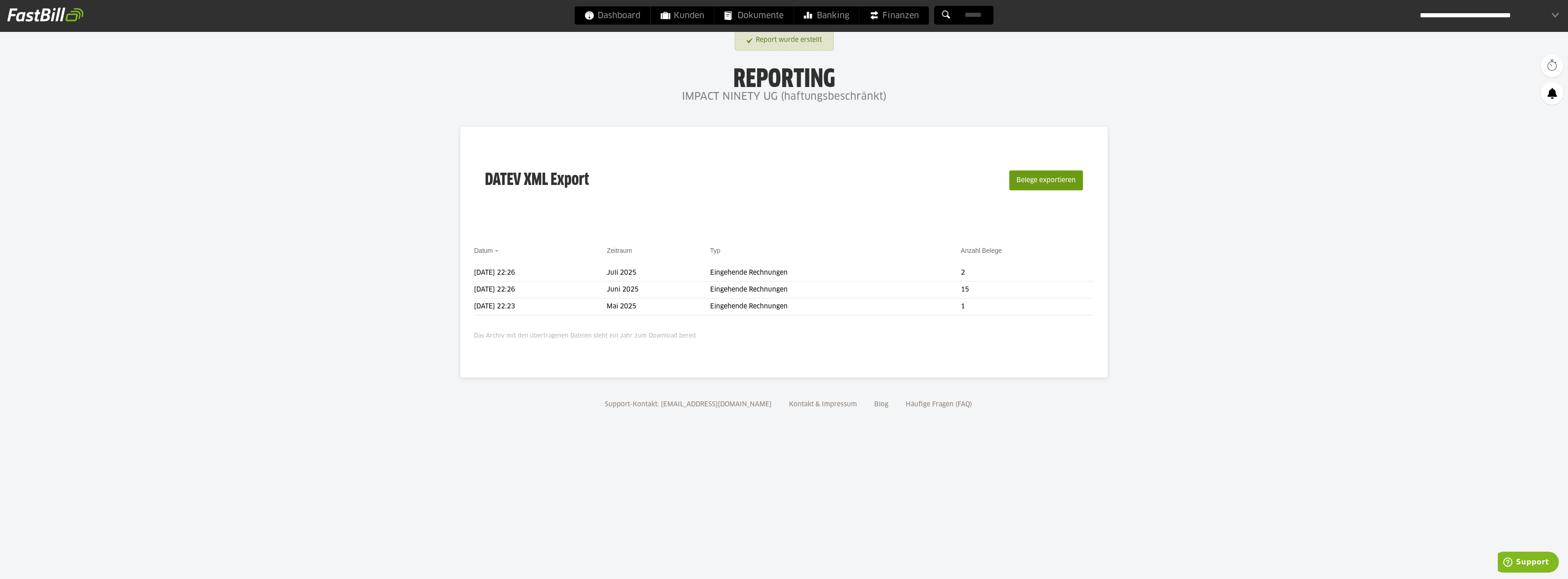
click at [1042, 182] on button "Belege exportieren" at bounding box center [1046, 181] width 74 height 20
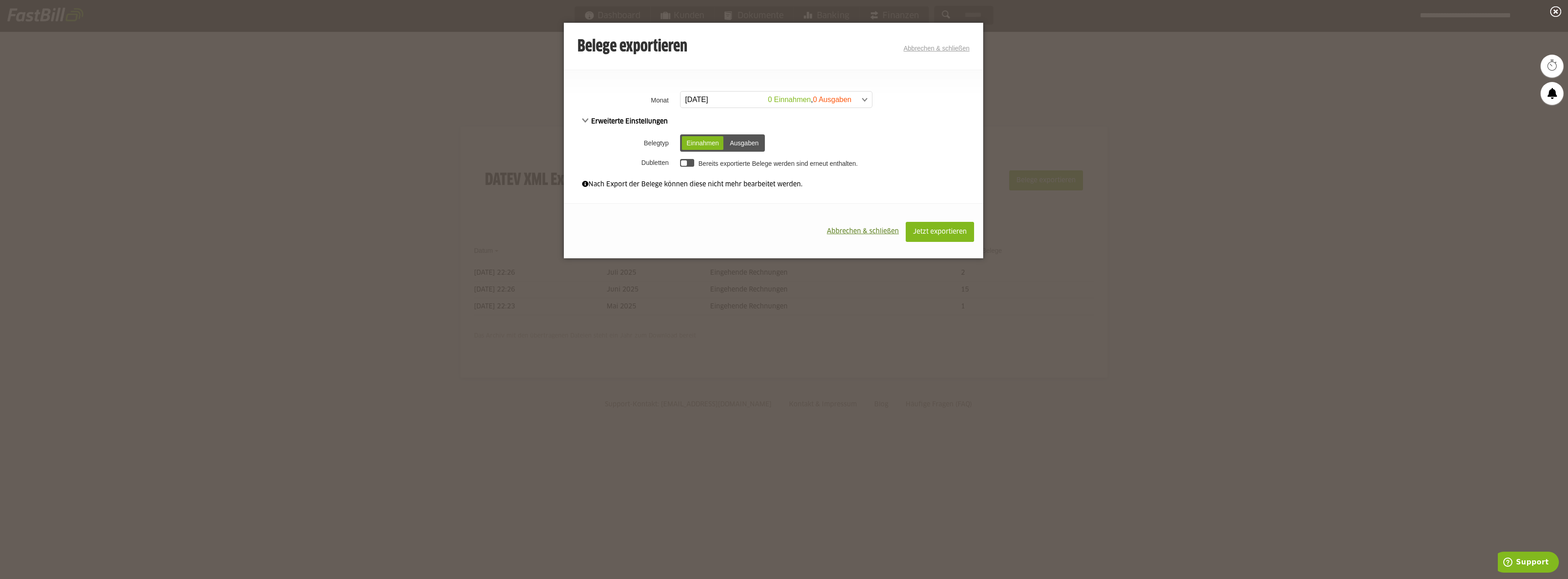
click at [859, 102] on span at bounding box center [771, 100] width 192 height 17
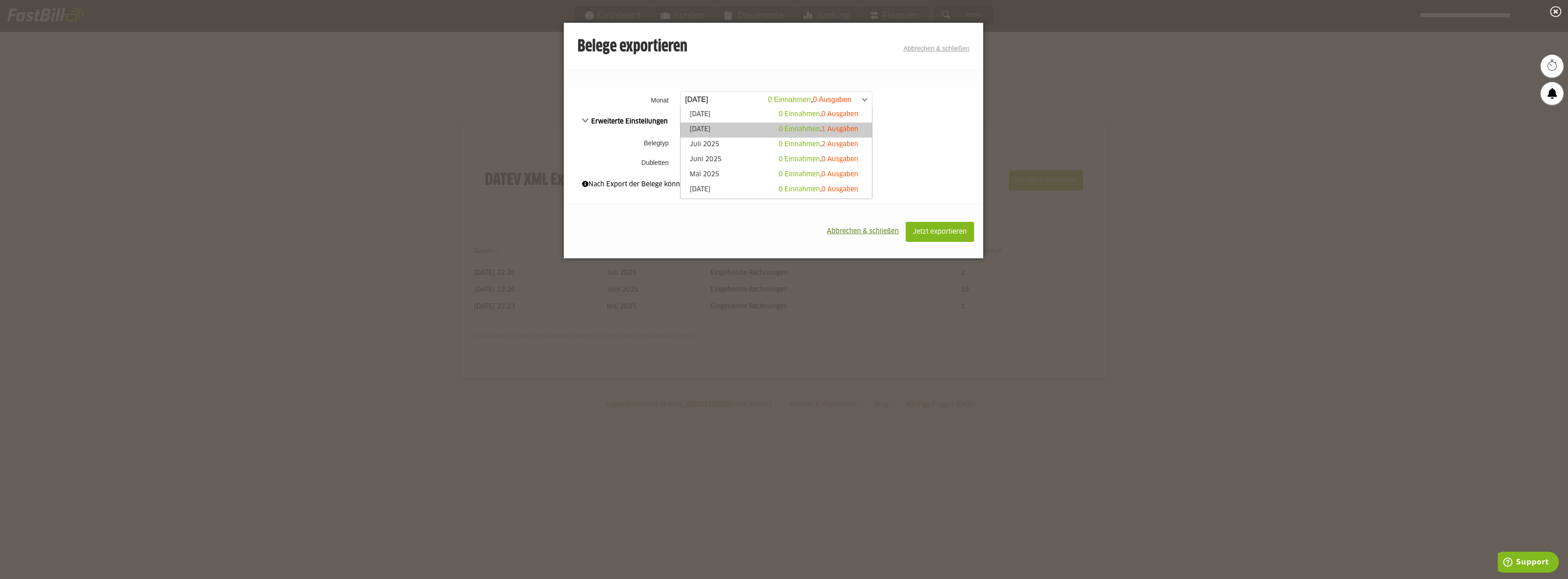
click at [841, 126] on span "1 Ausgaben" at bounding box center [839, 129] width 37 height 7
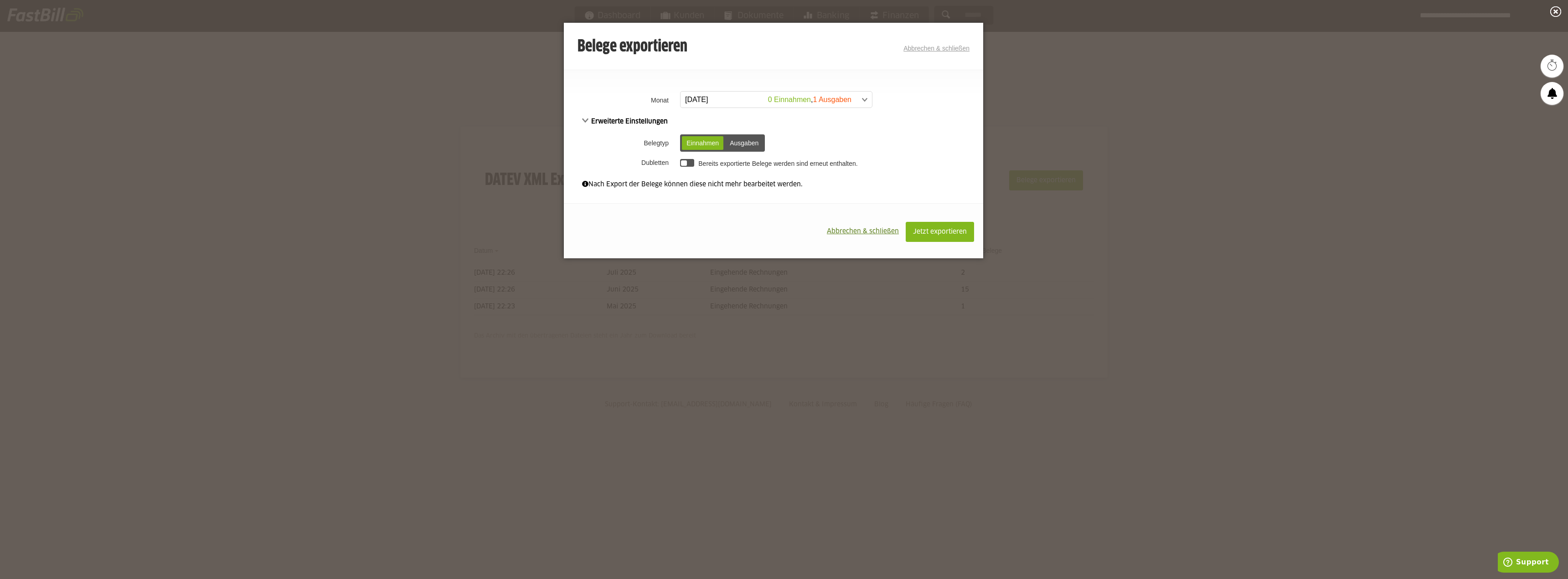
click at [740, 138] on div "Ausgaben" at bounding box center [744, 143] width 38 height 14
click at [939, 236] on button "Jetzt exportieren" at bounding box center [940, 232] width 69 height 20
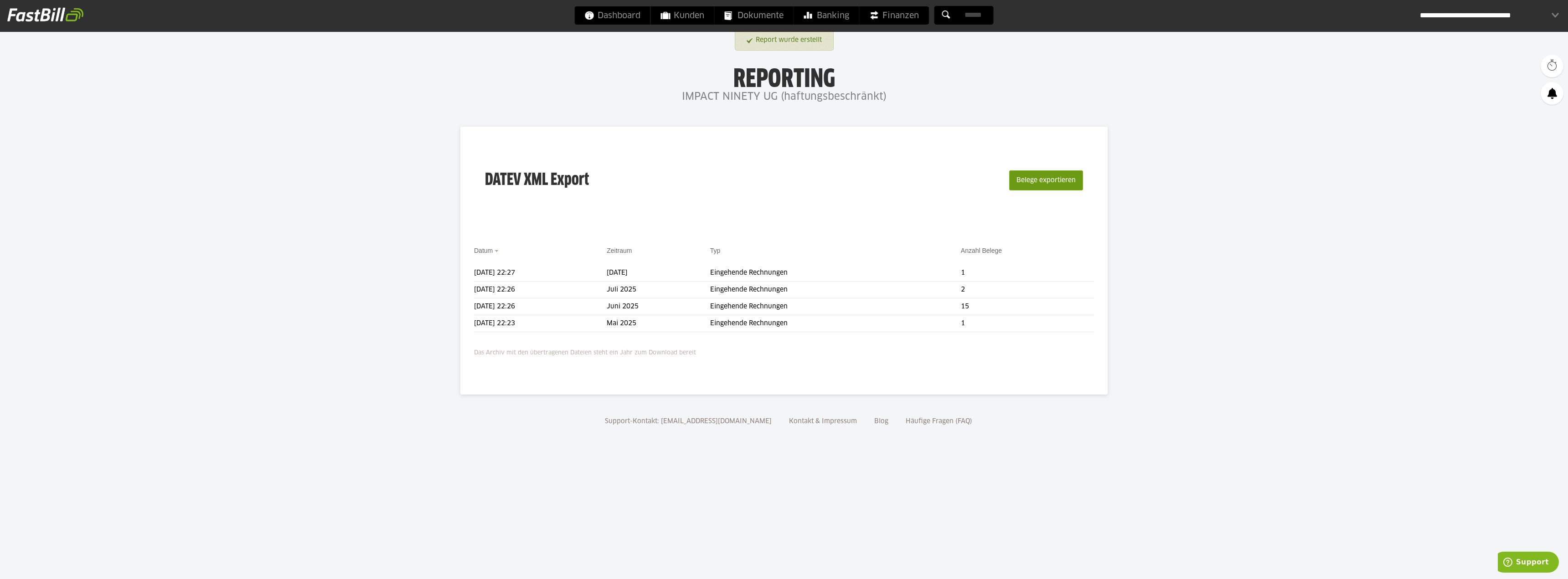
click at [1029, 181] on button "Belege exportieren" at bounding box center [1046, 181] width 74 height 20
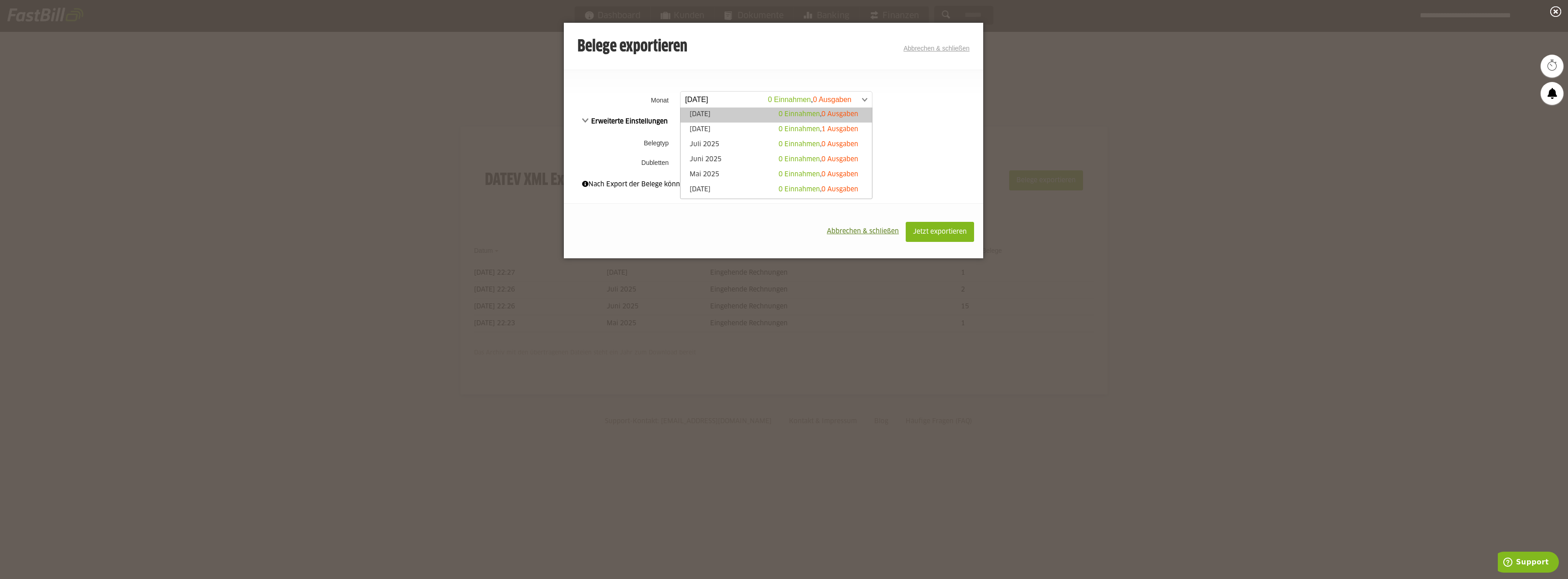
click at [839, 104] on span at bounding box center [771, 100] width 192 height 17
click at [858, 231] on span "Abbrechen & schließen" at bounding box center [863, 231] width 72 height 7
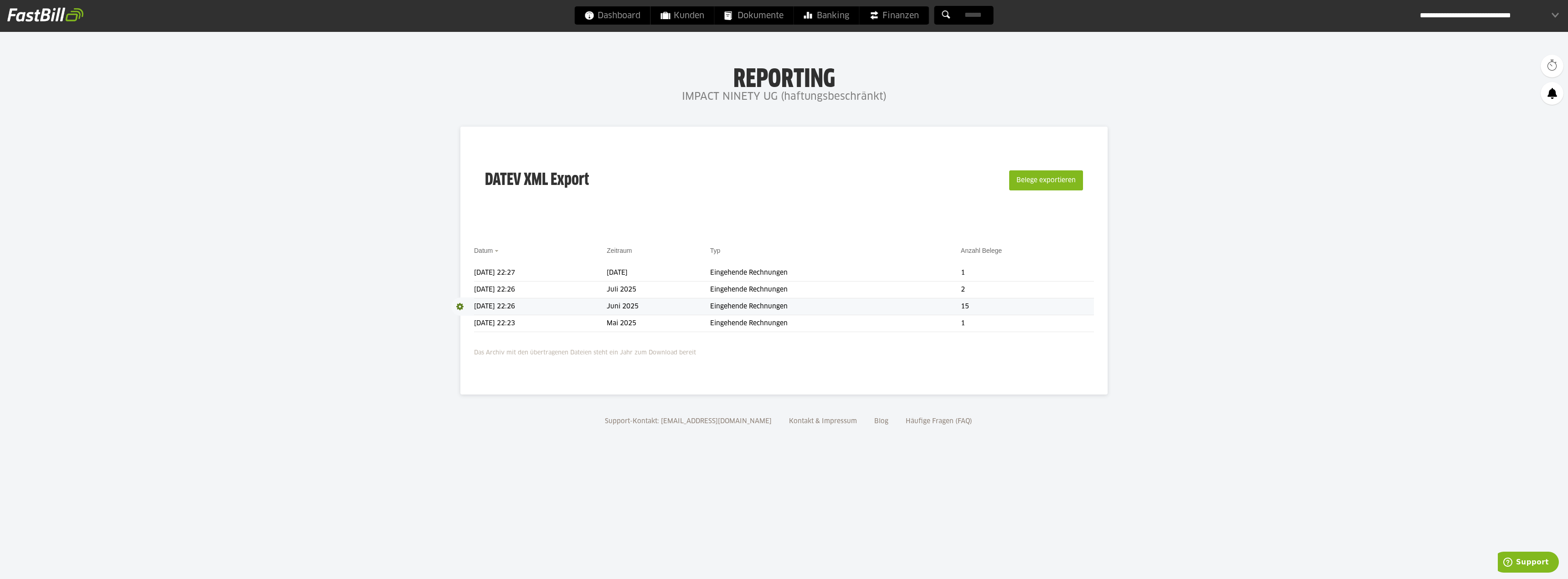
click at [463, 306] on span at bounding box center [463, 306] width 23 height 18
click at [468, 317] on link "Download" at bounding box center [475, 319] width 48 height 11
click at [462, 288] on span at bounding box center [463, 289] width 23 height 18
click at [463, 306] on link "Download" at bounding box center [475, 301] width 48 height 11
click at [462, 270] on span at bounding box center [463, 273] width 23 height 18
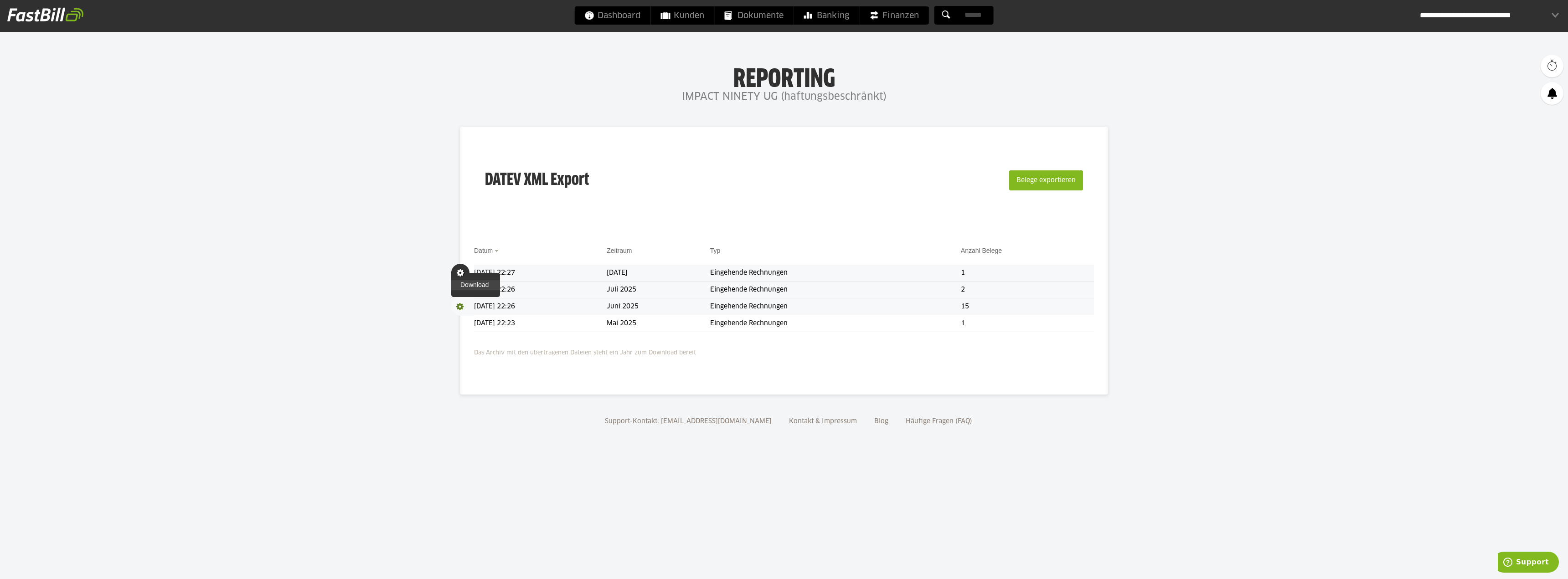
click at [468, 286] on link "Download" at bounding box center [475, 285] width 48 height 11
click at [661, 523] on body "Dashboard Kunden Dokumente Banking Finanzen Add-ons" at bounding box center [784, 289] width 1568 height 579
